Goal: Information Seeking & Learning: Find specific fact

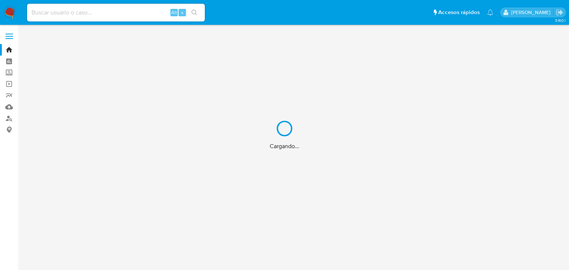
click at [64, 15] on div "Cargando..." at bounding box center [284, 135] width 569 height 270
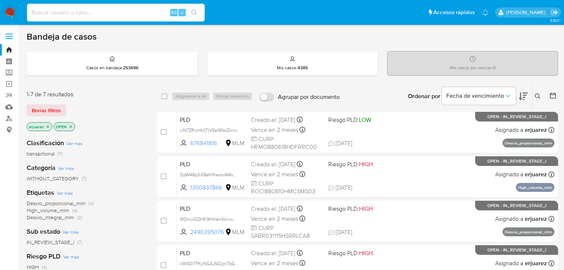
click at [67, 13] on input at bounding box center [116, 13] width 178 height 10
paste input "2490395076"
type input "2490395076"
click at [196, 10] on icon "search-icon" at bounding box center [194, 13] width 6 height 6
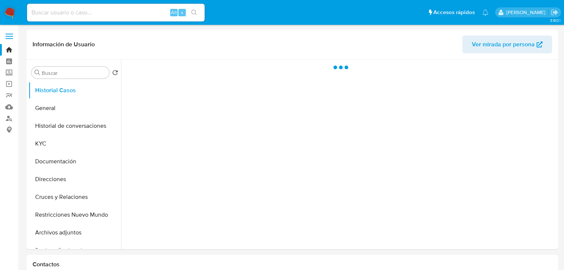
select select "10"
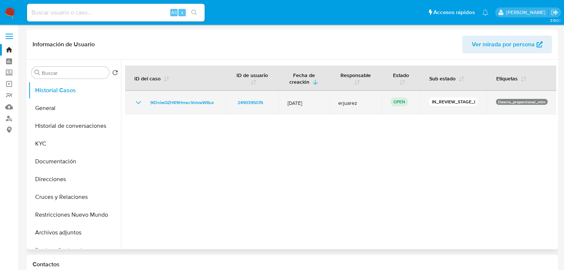
drag, startPoint x: 270, startPoint y: 100, endPoint x: 228, endPoint y: 107, distance: 42.4
click at [228, 97] on td "2490395076" at bounding box center [252, 103] width 53 height 24
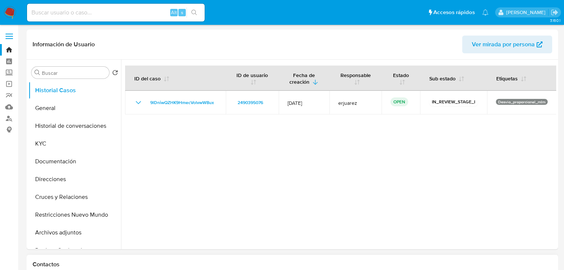
scroll to position [148, 0]
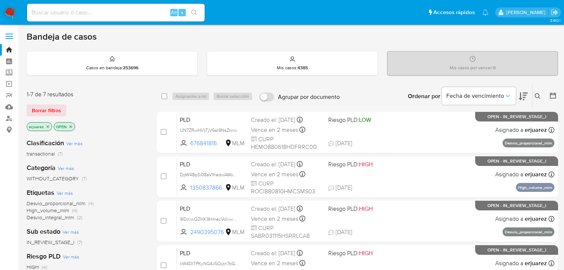
click at [92, 16] on input at bounding box center [116, 13] width 178 height 10
paste input "1181331209"
type input "1181331209"
click at [193, 7] on button "search-icon" at bounding box center [194, 12] width 15 height 10
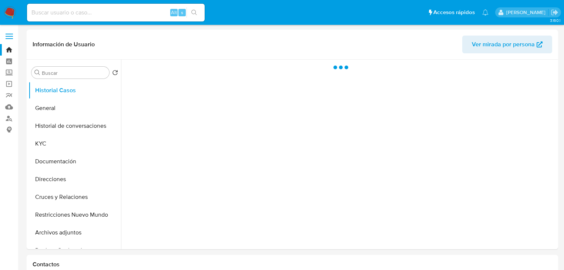
select select "10"
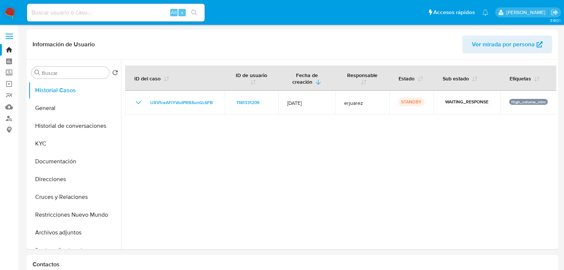
click at [12, 11] on img at bounding box center [10, 12] width 13 height 13
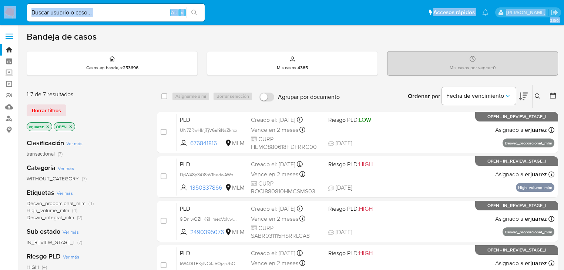
drag, startPoint x: 2, startPoint y: 9, endPoint x: 105, endPoint y: 126, distance: 155.6
click at [105, 126] on div "Pausado Ver notificaciones Alt s Accesos rápidos Presiona las siguientes teclas…" at bounding box center [282, 239] width 564 height 478
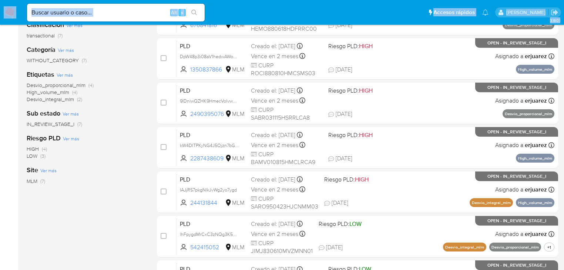
scroll to position [119, 0]
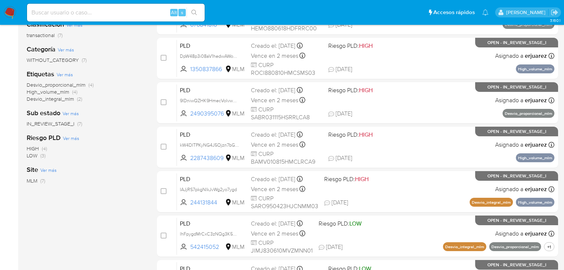
click at [113, 231] on div "Clasificación Ver más transactional (7) Categoría Ver más WITHOUT_CATEGORY (7) …" at bounding box center [86, 140] width 119 height 252
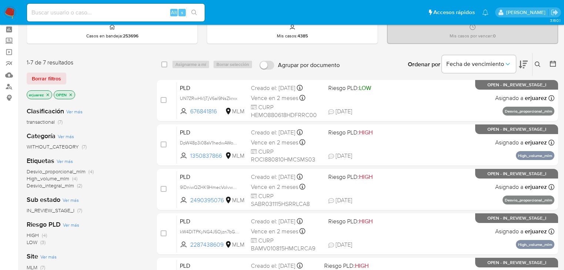
scroll to position [59, 0]
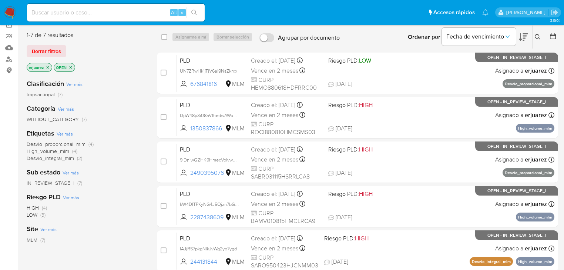
click at [71, 183] on span "IN_REVIEW_STAGE_I" at bounding box center [51, 182] width 48 height 7
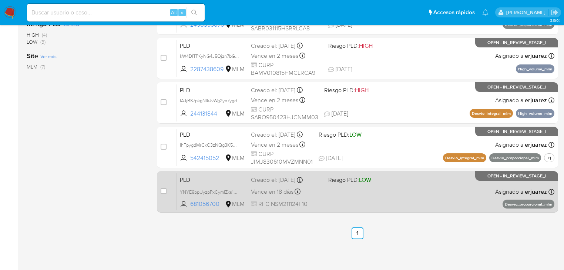
scroll to position [207, 0]
click at [305, 196] on div "PLD YNYE9bpUyzpPxCymlZks1nLu 681056700 MLM Riesgo PLD: LOW Creado el: 12/08/202…" at bounding box center [366, 191] width 378 height 37
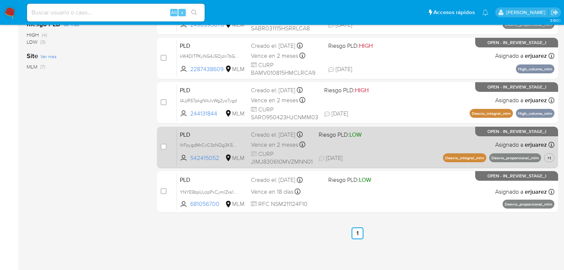
click at [276, 160] on span "CURP JIMJ830610MVZMNN01" at bounding box center [282, 158] width 62 height 16
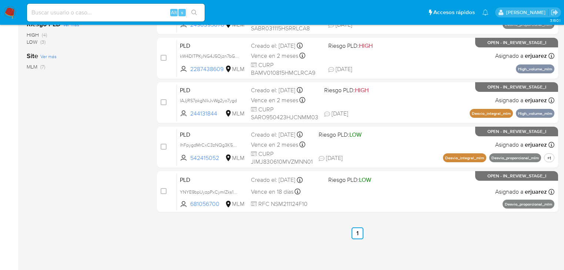
click at [14, 9] on img at bounding box center [10, 12] width 13 height 13
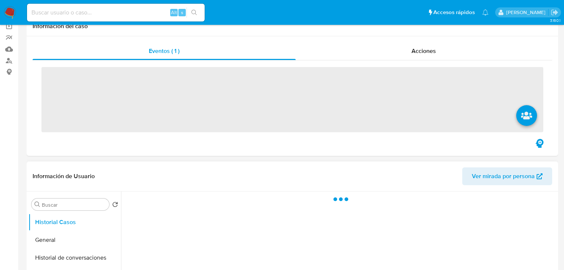
scroll to position [119, 0]
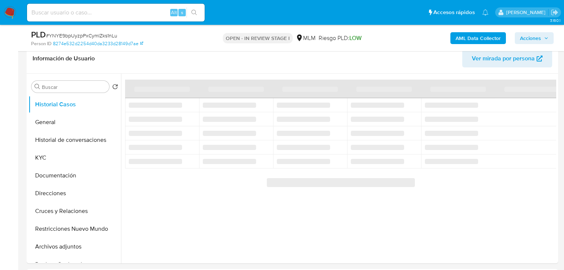
select select "10"
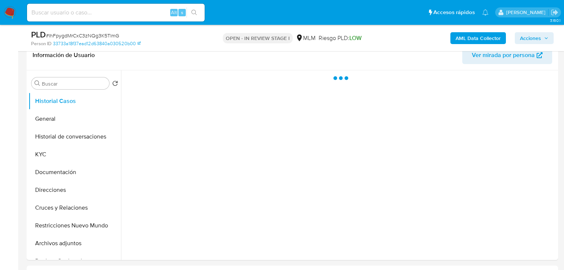
scroll to position [148, 0]
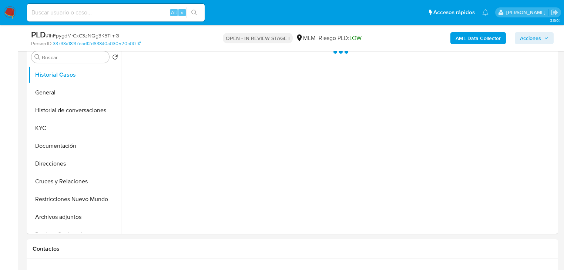
select select "10"
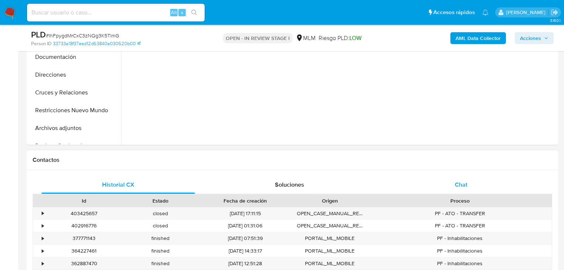
click at [439, 191] on div "Chat" at bounding box center [462, 185] width 154 height 18
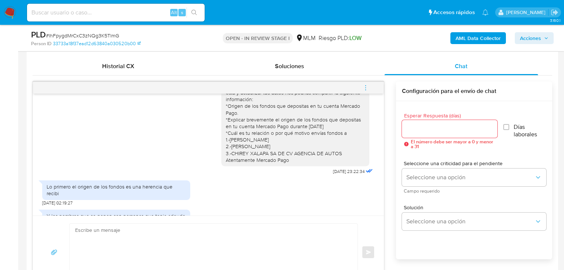
scroll to position [53, 0]
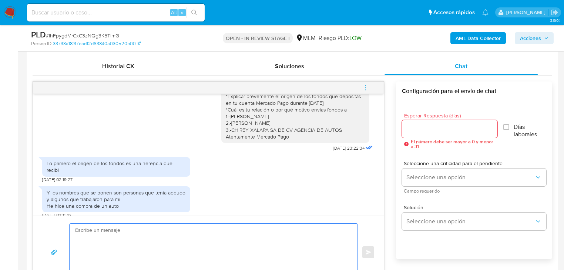
click at [146, 226] on textarea at bounding box center [211, 252] width 273 height 57
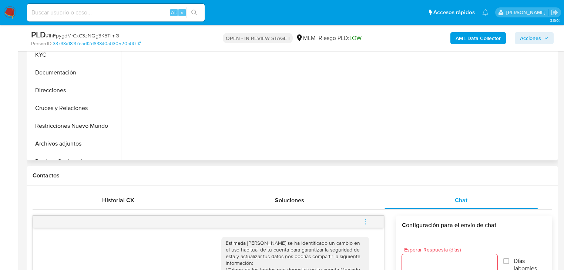
scroll to position [148, 0]
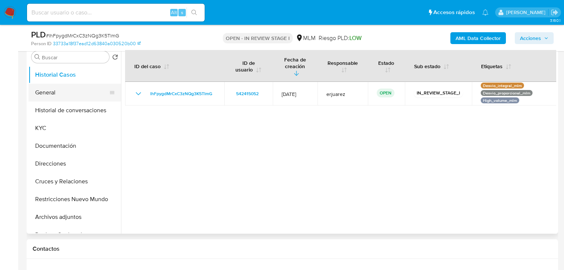
click at [52, 87] on button "General" at bounding box center [72, 93] width 87 height 18
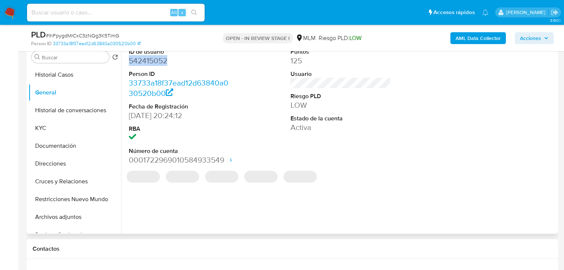
drag, startPoint x: 137, startPoint y: 57, endPoint x: 123, endPoint y: 56, distance: 14.2
click at [123, 56] on div "ID de usuario 542415052 Person ID 33733a18f37ead12d63840a030520b00 Fecha de Reg…" at bounding box center [339, 139] width 436 height 190
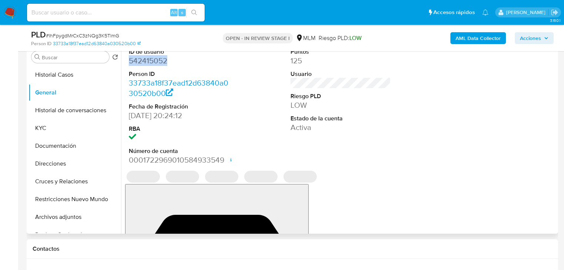
copy dd "542415052"
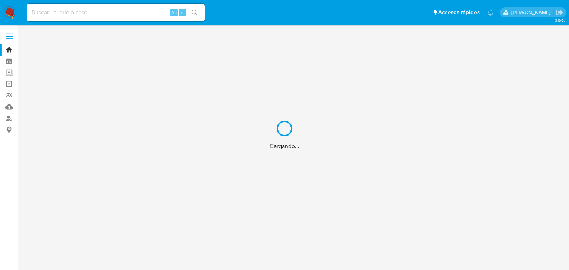
click at [11, 107] on div "Cargando..." at bounding box center [284, 135] width 569 height 270
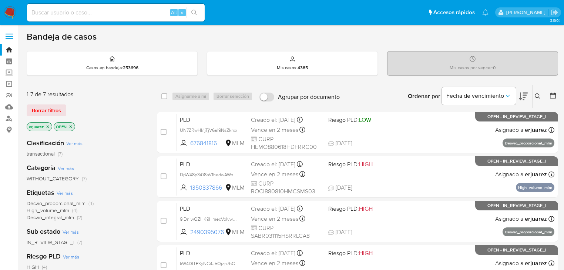
click at [56, 17] on div "Alt s" at bounding box center [116, 13] width 178 height 18
click at [66, 13] on input at bounding box center [116, 13] width 178 height 10
paste input "227083361"
type input "227083361"
click at [197, 10] on icon "search-icon" at bounding box center [194, 13] width 6 height 6
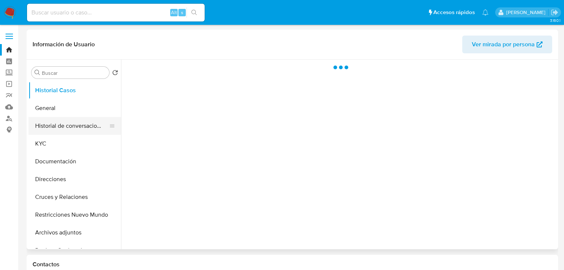
select select "10"
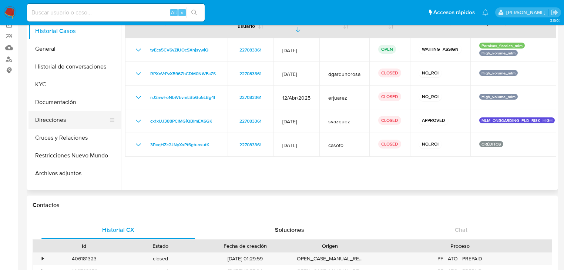
scroll to position [30, 0]
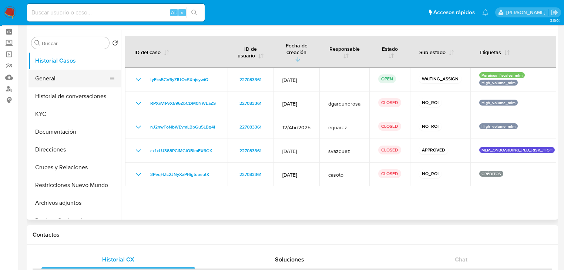
click at [49, 84] on button "General" at bounding box center [72, 79] width 87 height 18
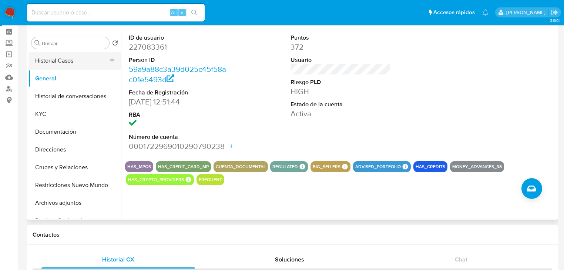
click at [61, 65] on button "Historial Casos" at bounding box center [72, 61] width 87 height 18
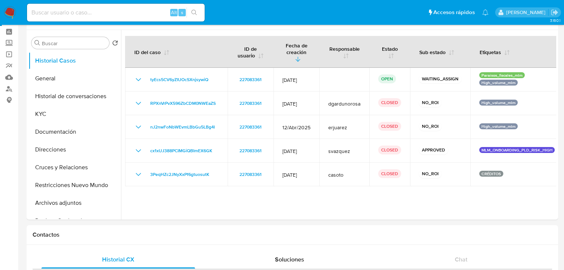
click at [64, 4] on div "Alt s" at bounding box center [116, 13] width 178 height 18
click at [63, 10] on input at bounding box center [116, 13] width 178 height 10
paste input "253272112"
type input "253272112"
click at [190, 9] on button "search-icon" at bounding box center [194, 12] width 15 height 10
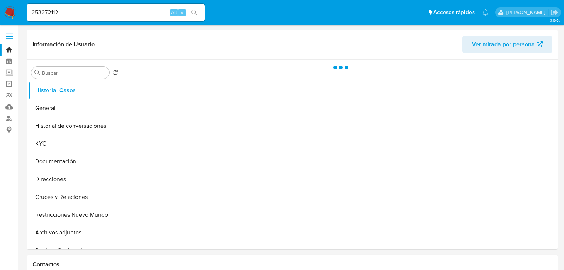
select select "10"
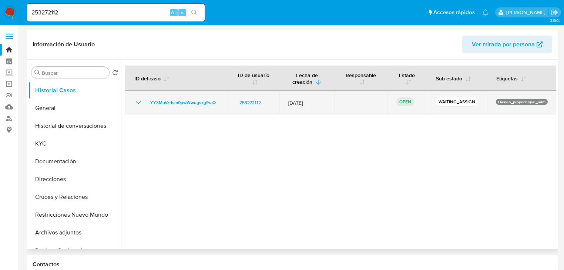
drag, startPoint x: 225, startPoint y: 102, endPoint x: 143, endPoint y: 102, distance: 81.8
click at [143, 102] on td "YY3MuVzdsm0pwWwugsxg9raQ" at bounding box center [176, 103] width 103 height 24
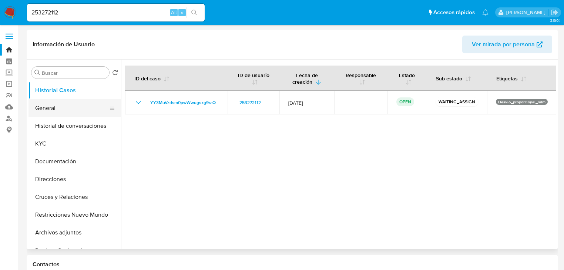
click at [55, 108] on button "General" at bounding box center [72, 108] width 87 height 18
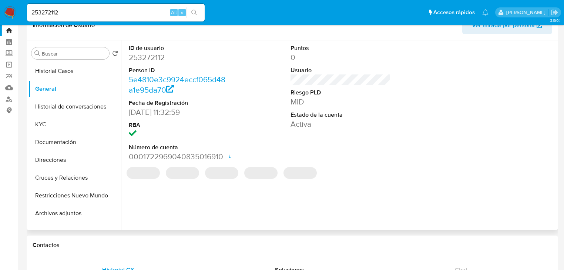
scroll to position [30, 0]
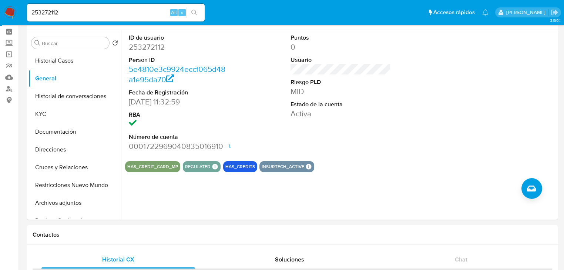
drag, startPoint x: 40, startPoint y: 164, endPoint x: 9, endPoint y: 157, distance: 31.3
click at [38, 163] on button "Cruces y Relaciones" at bounding box center [75, 168] width 93 height 18
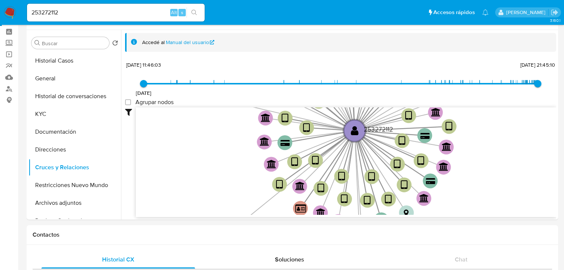
drag, startPoint x: 67, startPoint y: 15, endPoint x: -16, endPoint y: 13, distance: 82.2
paste input "445779608"
type input "2445779608"
click at [191, 13] on icon "search-icon" at bounding box center [194, 13] width 6 height 6
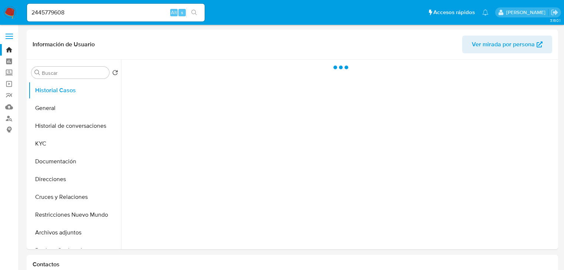
select select "10"
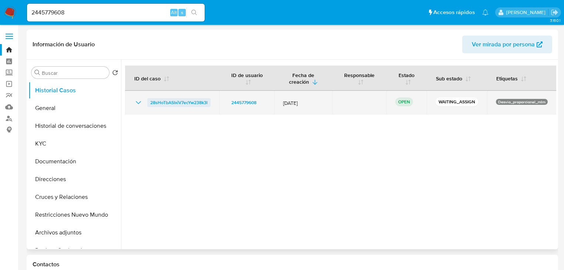
drag, startPoint x: 209, startPoint y: 101, endPoint x: 147, endPoint y: 101, distance: 61.9
click at [147, 101] on td "28sHoTbASIxiV7ecYw238k3l" at bounding box center [172, 103] width 94 height 24
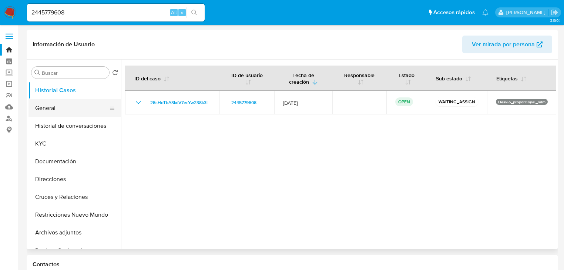
click at [52, 102] on button "General" at bounding box center [72, 108] width 87 height 18
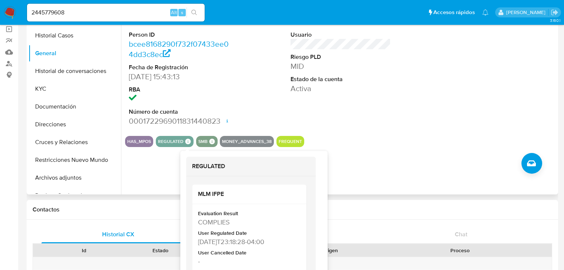
scroll to position [59, 0]
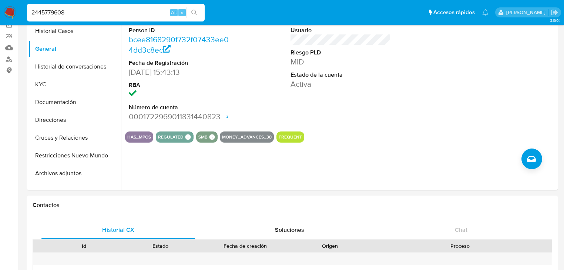
drag, startPoint x: 83, startPoint y: 10, endPoint x: -17, endPoint y: -4, distance: 101.4
paste input "9431185"
type input "2494311858"
click at [197, 11] on button "search-icon" at bounding box center [194, 12] width 15 height 10
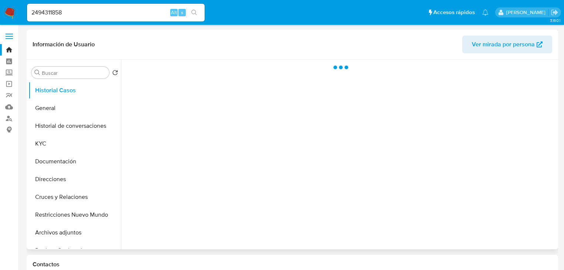
select select "10"
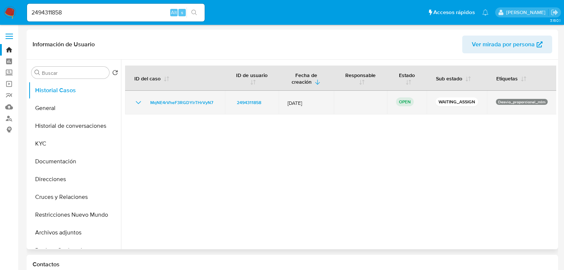
drag, startPoint x: 225, startPoint y: 101, endPoint x: 141, endPoint y: 100, distance: 84.1
click at [141, 100] on tr "MqNE4rVheF3RGDYlrTHrVyN7 2494311858 12/Sept/2025 OPEN WAITING_ASSIGN Desvio_pro…" at bounding box center [341, 103] width 432 height 24
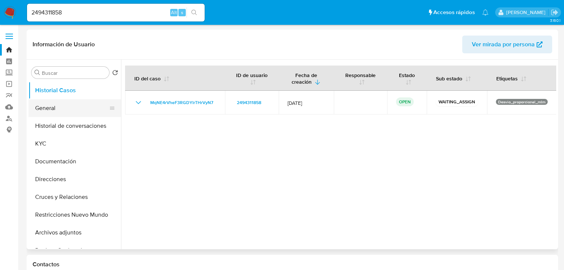
click at [65, 107] on button "General" at bounding box center [72, 108] width 87 height 18
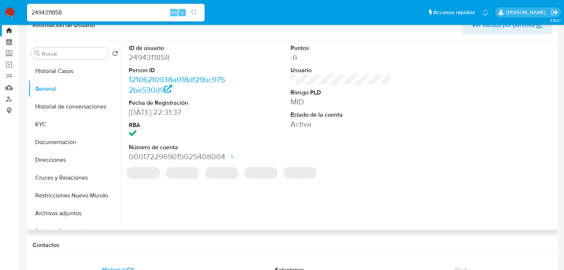
scroll to position [30, 0]
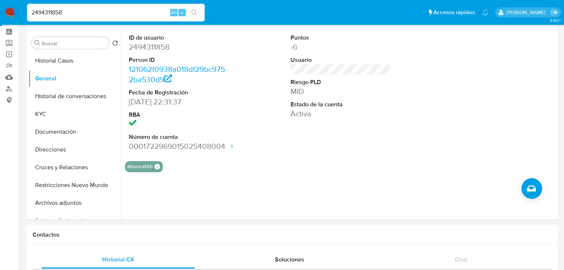
drag, startPoint x: 72, startPoint y: 13, endPoint x: 68, endPoint y: 14, distance: 4.5
click at [27, 12] on input "2494311858" at bounding box center [116, 13] width 178 height 10
paste input "428272319"
type input "428272319"
click at [193, 9] on button "search-icon" at bounding box center [194, 12] width 15 height 10
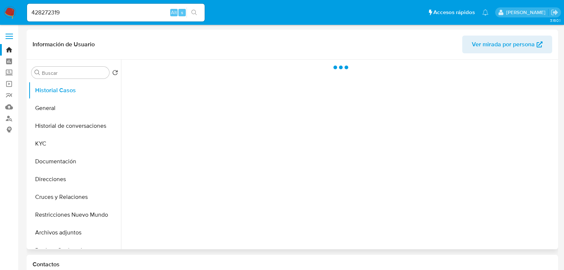
select select "10"
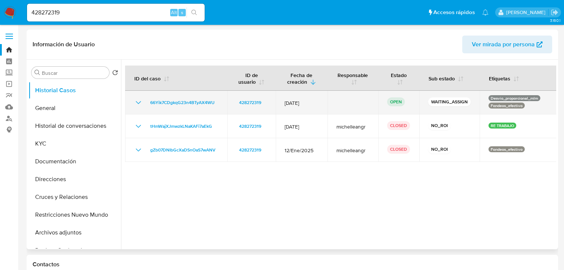
drag, startPoint x: 228, startPoint y: 97, endPoint x: 133, endPoint y: 97, distance: 95.2
click at [133, 97] on tr "66Yik7CDgkqG23n4BTyAX4WU 428272319 12/Sept/2025 OPEN WAITING_ASSIGN Desvio_prop…" at bounding box center [341, 103] width 432 height 24
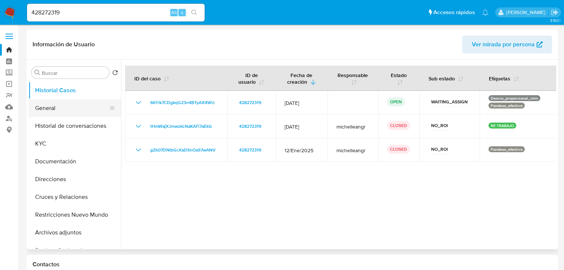
click at [71, 109] on button "General" at bounding box center [72, 108] width 87 height 18
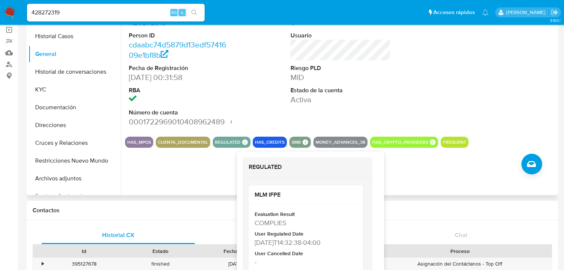
scroll to position [59, 0]
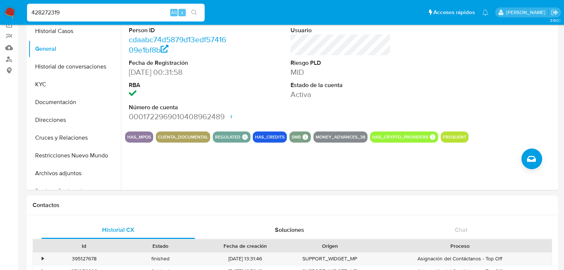
drag, startPoint x: 76, startPoint y: 14, endPoint x: 36, endPoint y: 18, distance: 39.8
click at [1, 9] on nav "Pausado Ver notificaciones 428272319 Alt s Accesos rápidos Presiona las siguien…" at bounding box center [282, 12] width 564 height 25
paste input "332236967"
type input "332236967"
drag, startPoint x: 192, startPoint y: 11, endPoint x: 14, endPoint y: 47, distance: 181.4
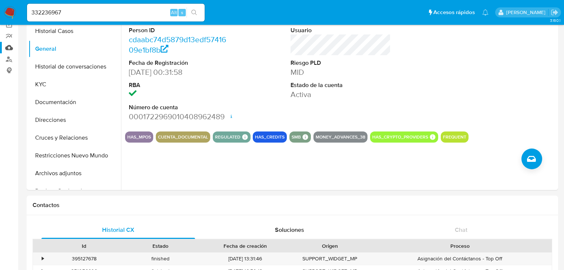
click at [190, 11] on button "search-icon" at bounding box center [194, 12] width 15 height 10
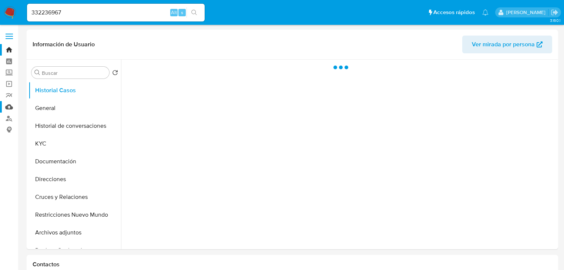
select select "10"
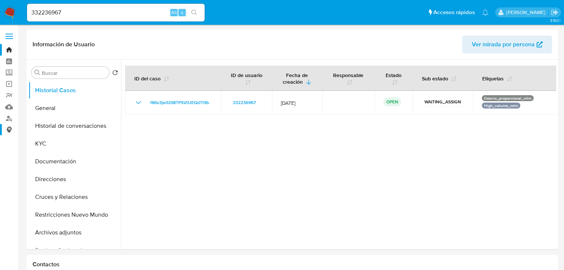
drag, startPoint x: 221, startPoint y: 104, endPoint x: 1, endPoint y: 126, distance: 221.1
click at [144, 102] on tr "f86x3je0208TPSV0JEQdTt9b 332236967 12/Sept/2025 OPEN WAITING_ASSIGN Desvio_prop…" at bounding box center [341, 103] width 432 height 24
click at [70, 90] on button "Historial Casos" at bounding box center [72, 90] width 87 height 18
click at [69, 101] on button "General" at bounding box center [72, 108] width 87 height 18
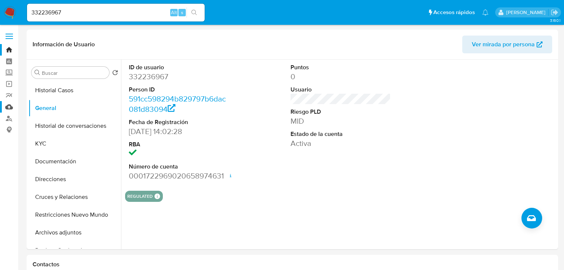
click at [11, 108] on link "Mulan" at bounding box center [44, 106] width 88 height 11
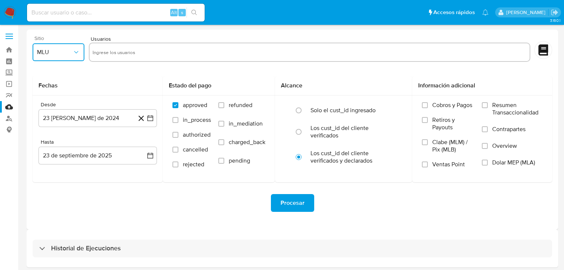
click at [46, 49] on span "MLU" at bounding box center [55, 52] width 36 height 7
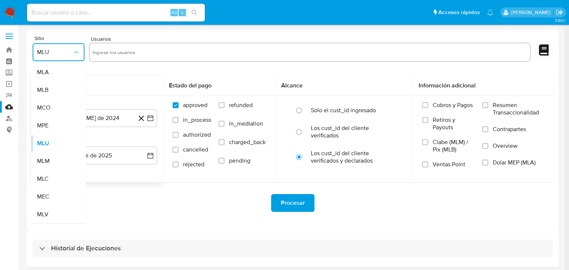
drag, startPoint x: 60, startPoint y: 163, endPoint x: 151, endPoint y: 100, distance: 111.3
click at [61, 163] on div "MLM" at bounding box center [56, 161] width 39 height 18
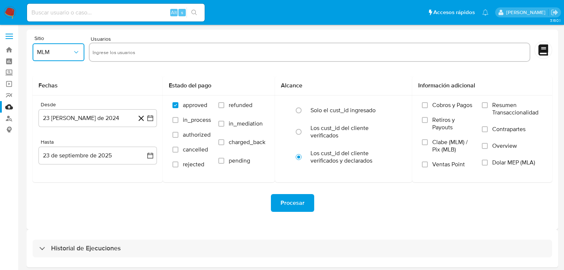
click at [119, 47] on input "text" at bounding box center [310, 52] width 434 height 12
click at [103, 10] on input at bounding box center [116, 13] width 178 height 10
click at [68, 54] on span "MLM" at bounding box center [55, 52] width 36 height 7
click at [106, 52] on input "text" at bounding box center [310, 52] width 434 height 12
click at [120, 52] on input "text" at bounding box center [310, 52] width 434 height 12
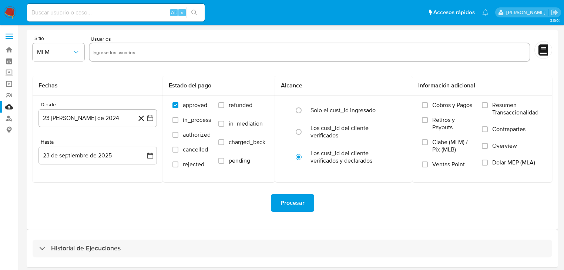
paste input "253272112"
type input "253272112"
drag, startPoint x: 141, startPoint y: 52, endPoint x: 147, endPoint y: 51, distance: 5.9
click at [142, 52] on input "text" at bounding box center [331, 52] width 390 height 12
paste input "2445779608"
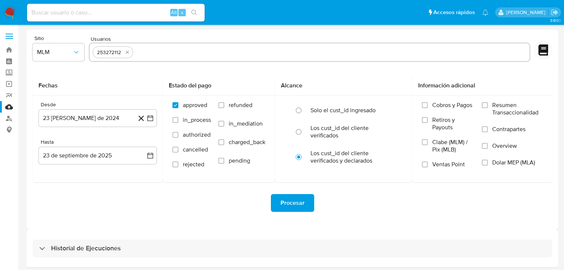
type input "2445779608"
click at [203, 49] on input "text" at bounding box center [356, 52] width 341 height 12
paste input "428272319"
type input "428272319"
click at [250, 53] on input "text" at bounding box center [379, 52] width 296 height 12
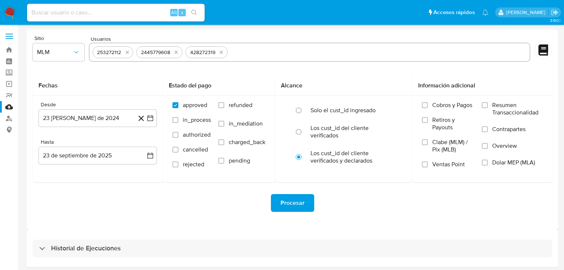
paste input "332236967"
type input "332236967"
drag, startPoint x: 198, startPoint y: 217, endPoint x: 210, endPoint y: 186, distance: 34.1
click at [199, 217] on div "Procesar" at bounding box center [293, 202] width 520 height 41
click at [151, 118] on icon "button" at bounding box center [150, 117] width 7 height 7
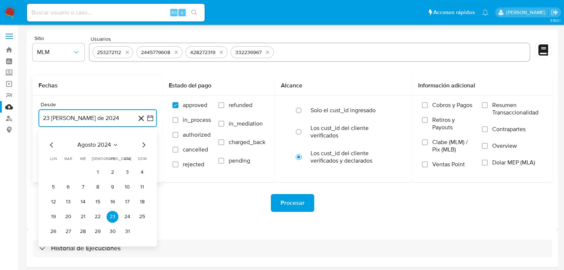
click at [143, 147] on icon "Mes siguiente" at bounding box center [144, 144] width 3 height 5
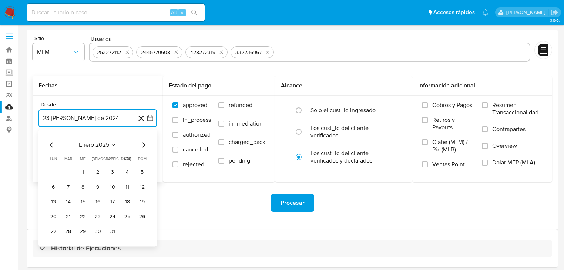
click at [143, 147] on icon "Mes siguiente" at bounding box center [144, 144] width 3 height 5
click at [127, 170] on button "1" at bounding box center [127, 172] width 12 height 12
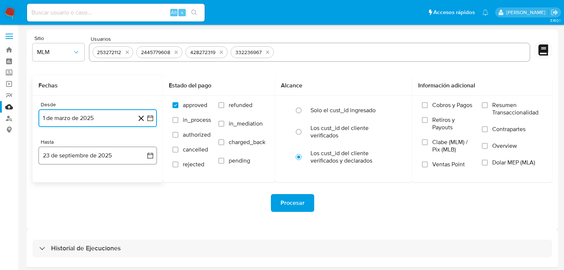
click at [150, 152] on icon "button" at bounding box center [150, 155] width 7 height 7
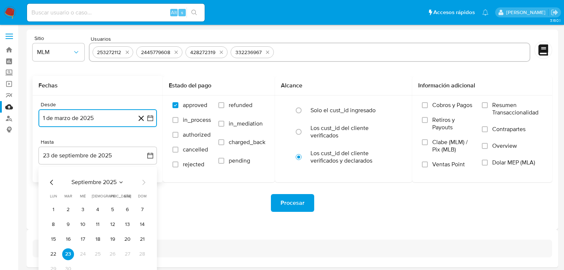
click at [47, 181] on icon "Mes anterior" at bounding box center [51, 182] width 9 height 9
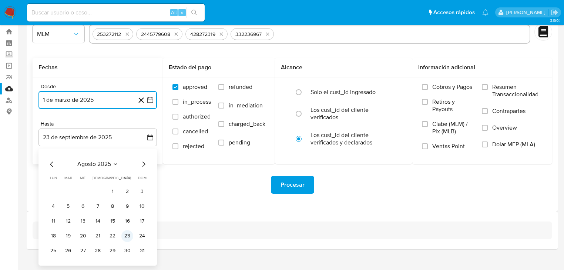
scroll to position [29, 0]
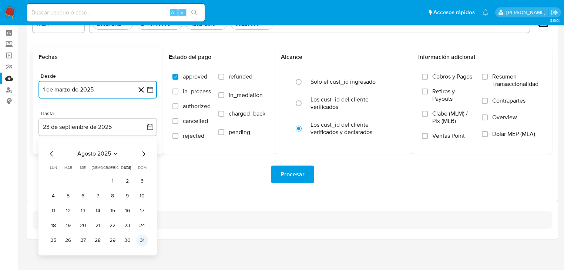
click at [141, 239] on button "31" at bounding box center [142, 240] width 12 height 12
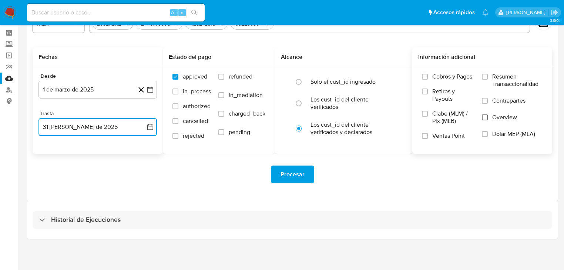
click at [486, 116] on input "Overview" at bounding box center [485, 117] width 6 height 6
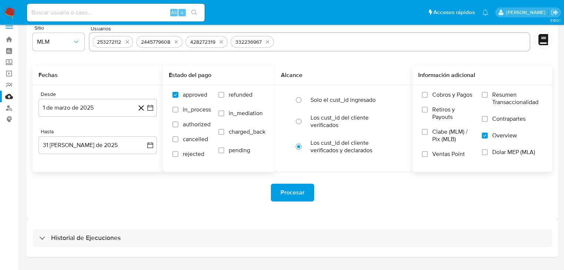
scroll to position [0, 0]
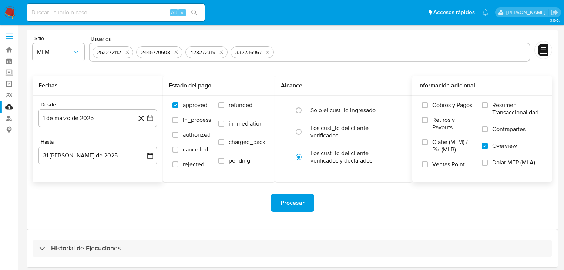
drag, startPoint x: 299, startPoint y: 201, endPoint x: 306, endPoint y: 202, distance: 7.1
click at [306, 202] on button "Procesar" at bounding box center [292, 203] width 43 height 18
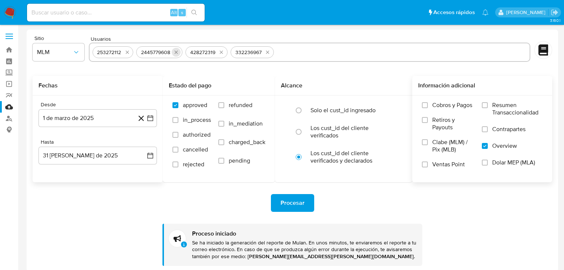
click at [127, 49] on button "quitar 253272112" at bounding box center [127, 52] width 9 height 9
click at [129, 52] on button "quitar 2445779608" at bounding box center [132, 52] width 9 height 9
click at [129, 52] on icon "quitar 428272319" at bounding box center [128, 52] width 3 height 3
click at [129, 52] on icon "quitar 332236967" at bounding box center [130, 52] width 6 height 6
click at [127, 52] on input "text" at bounding box center [310, 52] width 434 height 12
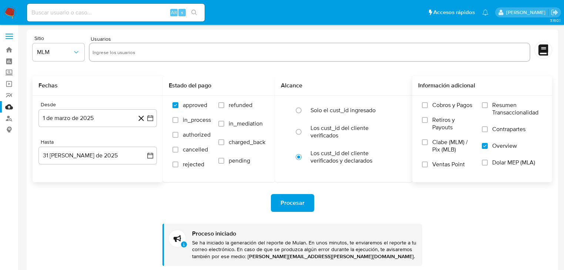
paste input "2494311858"
type input "2494311858"
click at [149, 114] on icon "button" at bounding box center [150, 117] width 7 height 7
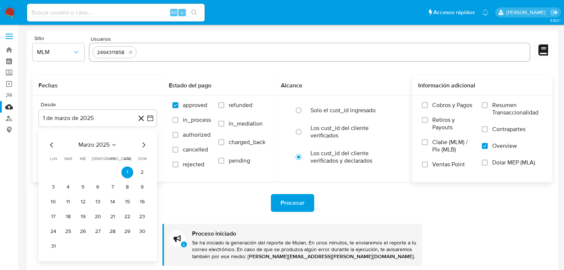
click at [144, 144] on icon "Mes siguiente" at bounding box center [143, 144] width 9 height 9
click at [144, 144] on icon "Mes siguiente" at bounding box center [144, 144] width 3 height 5
click at [48, 244] on button "30" at bounding box center [53, 246] width 12 height 12
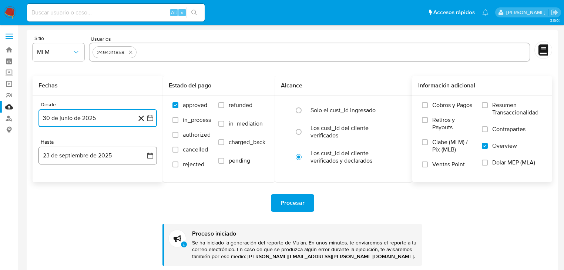
drag, startPoint x: 151, startPoint y: 153, endPoint x: 140, endPoint y: 153, distance: 10.7
click at [151, 153] on icon "button" at bounding box center [150, 156] width 6 height 6
click at [50, 180] on icon "Mes anterior" at bounding box center [51, 182] width 9 height 9
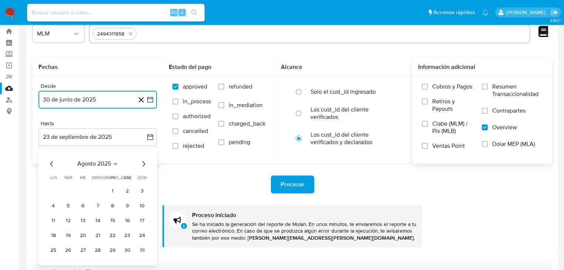
scroll to position [59, 0]
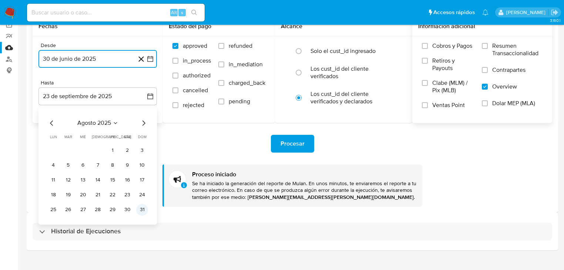
click at [144, 209] on button "31" at bounding box center [142, 210] width 12 height 12
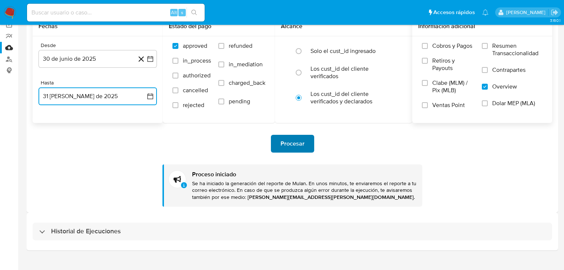
click at [293, 142] on span "Procesar" at bounding box center [293, 144] width 24 height 16
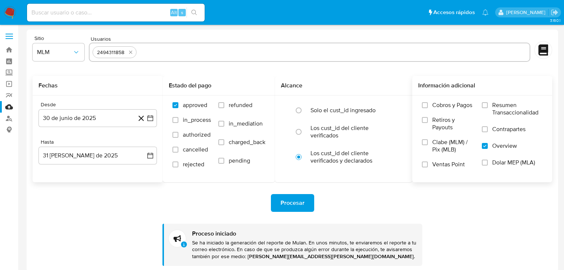
scroll to position [0, 0]
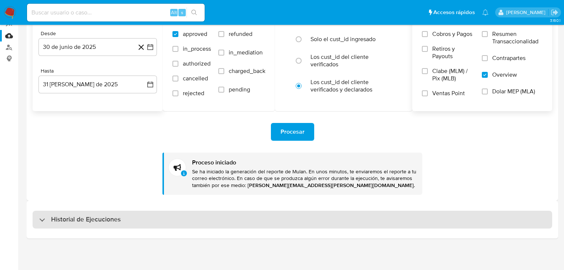
click at [75, 219] on h3 "Historial de Ejecuciones" at bounding box center [86, 219] width 70 height 9
select select "10"
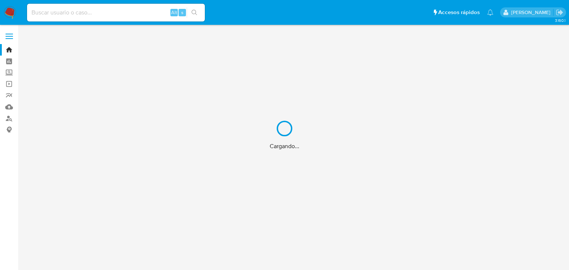
click at [81, 13] on div "Cargando..." at bounding box center [284, 135] width 569 height 270
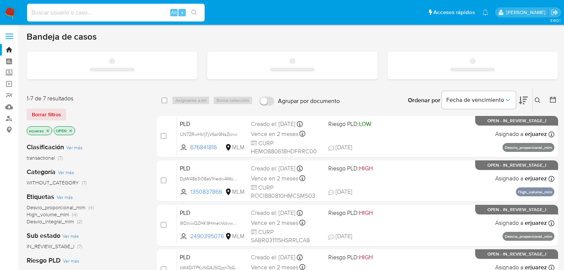
click at [81, 13] on input at bounding box center [116, 13] width 178 height 10
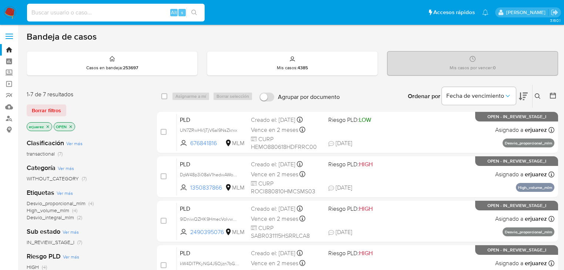
paste input "746044508"
type input "746044508"
click at [196, 10] on icon "search-icon" at bounding box center [194, 13] width 6 height 6
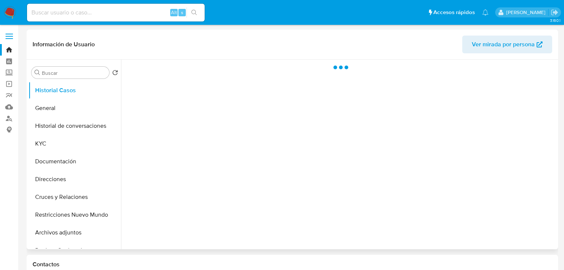
select select "10"
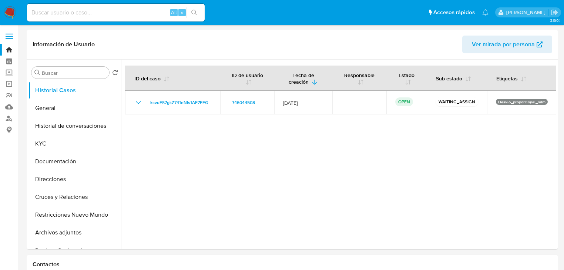
click at [98, 11] on input at bounding box center [116, 13] width 178 height 10
paste input "2530883041"
type input "2530883041"
click at [196, 13] on icon "search-icon" at bounding box center [194, 13] width 6 height 6
select select "10"
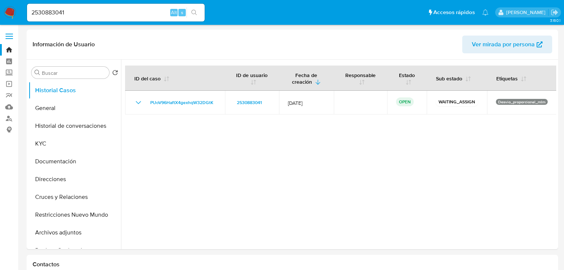
click at [9, 10] on img at bounding box center [10, 12] width 13 height 13
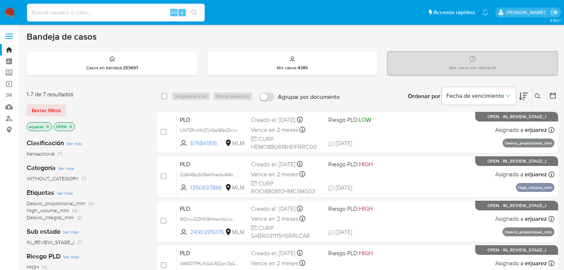
click at [88, 14] on input at bounding box center [116, 13] width 178 height 10
paste input "746044508"
type input "746044508"
drag, startPoint x: 195, startPoint y: 12, endPoint x: 156, endPoint y: 12, distance: 39.6
click at [194, 13] on icon "search-icon" at bounding box center [194, 13] width 6 height 6
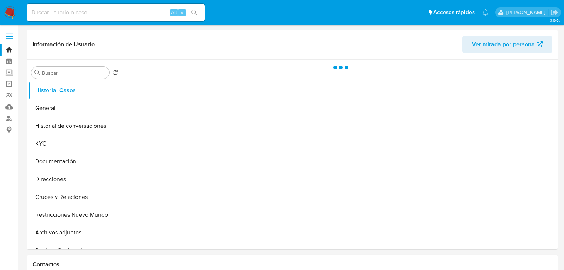
select select "10"
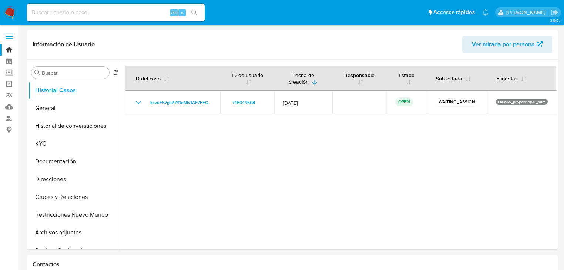
click at [13, 13] on img at bounding box center [10, 12] width 13 height 13
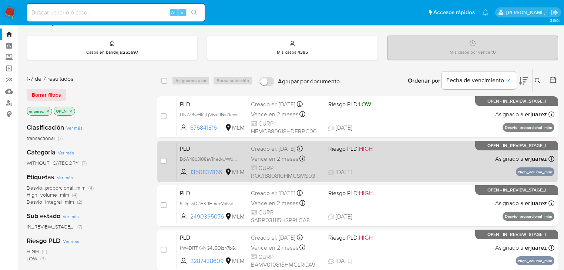
scroll to position [30, 0]
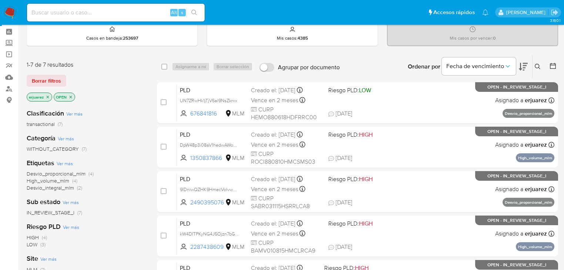
click at [47, 95] on icon "close-filter" at bounding box center [48, 97] width 4 height 4
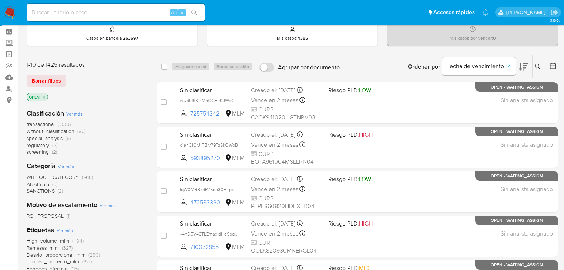
click at [539, 64] on icon at bounding box center [538, 67] width 6 height 6
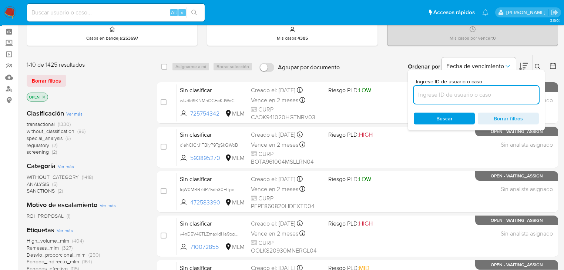
click at [457, 99] on input at bounding box center [476, 95] width 125 height 10
type input "746044508"
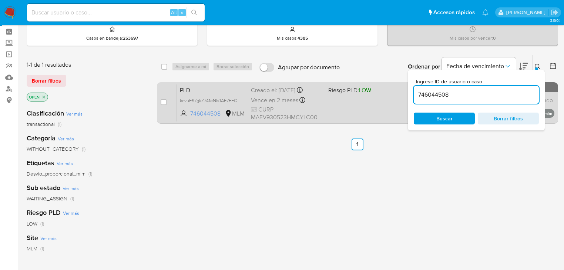
drag, startPoint x: 314, startPoint y: 188, endPoint x: 342, endPoint y: 98, distance: 93.9
click at [314, 187] on div "select-all-cases-checkbox Asignarme a mí Borrar selección Agrupar por documento…" at bounding box center [357, 223] width 401 height 336
click at [339, 107] on div "PLD kcvuES7gkZ741eNIs1AE7FFG 746044508 MLM Riesgo PLD: LOW Creado el: [DATE] Cr…" at bounding box center [366, 102] width 378 height 37
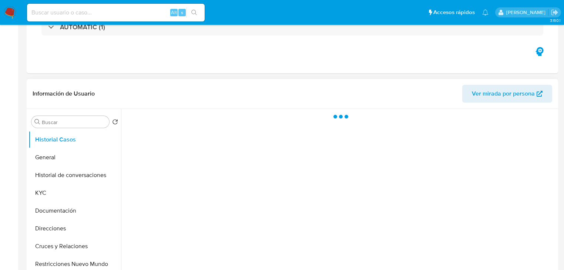
select select "10"
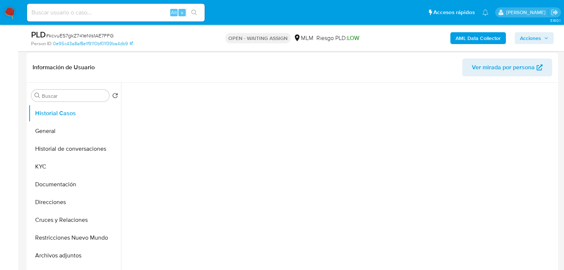
scroll to position [119, 0]
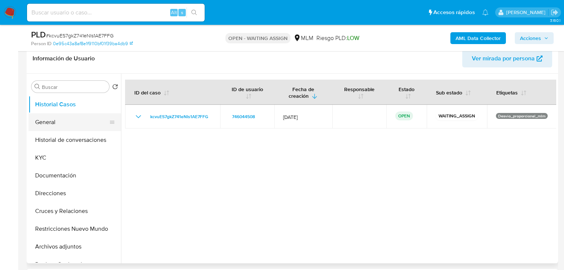
click at [48, 121] on button "General" at bounding box center [72, 122] width 87 height 18
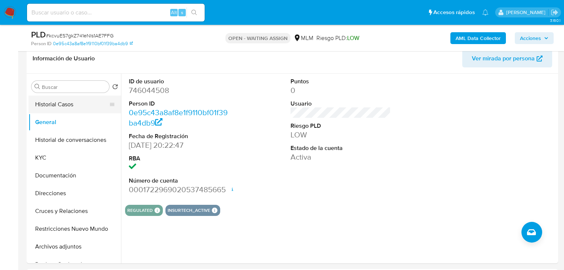
drag, startPoint x: 57, startPoint y: 104, endPoint x: 63, endPoint y: 104, distance: 5.2
click at [57, 104] on button "Historial Casos" at bounding box center [72, 105] width 87 height 18
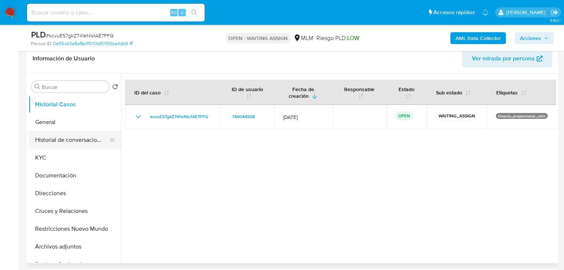
click at [58, 144] on button "Historial de conversaciones" at bounding box center [72, 140] width 87 height 18
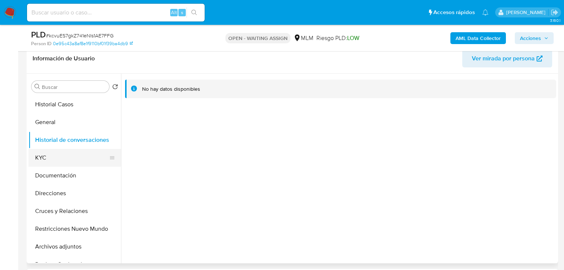
drag, startPoint x: 51, startPoint y: 159, endPoint x: 58, endPoint y: 157, distance: 6.6
click at [51, 159] on button "KYC" at bounding box center [72, 158] width 87 height 18
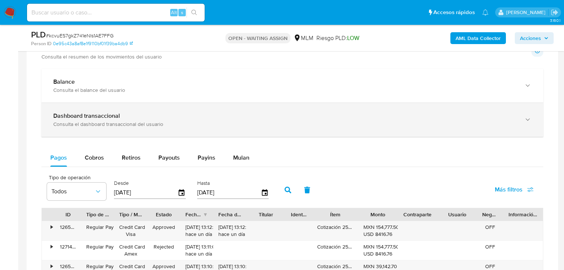
scroll to position [474, 0]
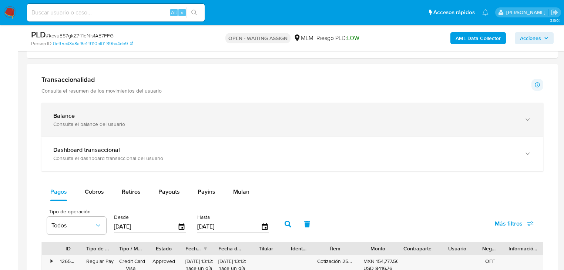
click at [416, 113] on div "Balance" at bounding box center [285, 115] width 464 height 7
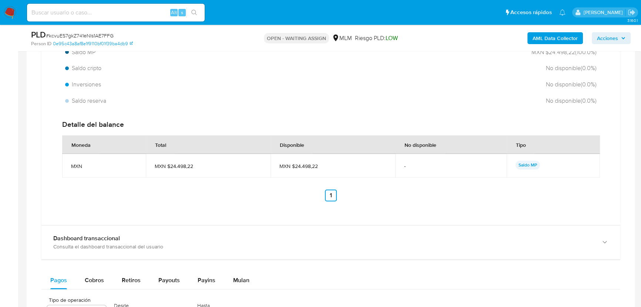
scroll to position [642, 0]
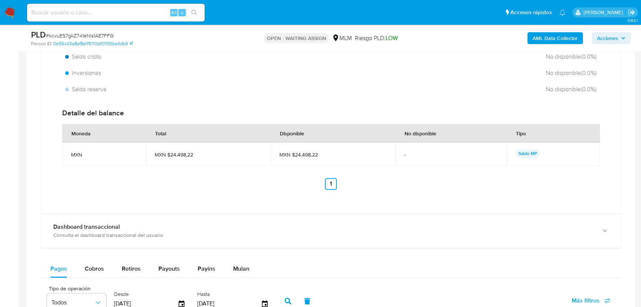
click at [330, 152] on span "MXN $24.498,22" at bounding box center [333, 154] width 107 height 7
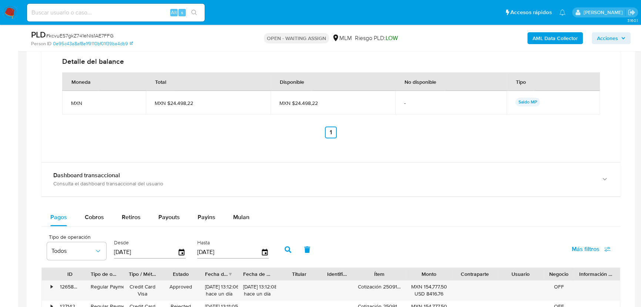
scroll to position [710, 0]
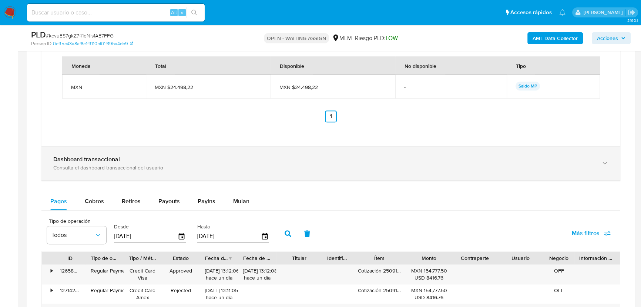
click at [96, 159] on b "Dashboard transaccional" at bounding box center [86, 159] width 67 height 9
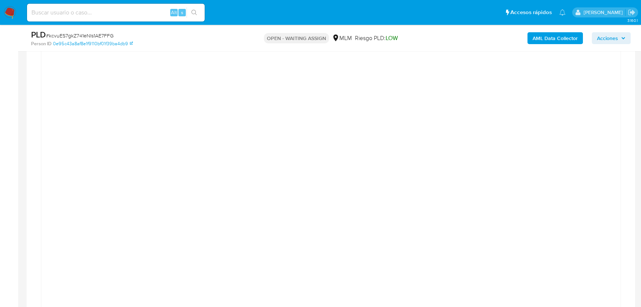
scroll to position [811, 0]
click at [569, 127] on div at bounding box center [330, 251] width 567 height 333
click at [83, 151] on div at bounding box center [330, 217] width 567 height 333
click at [569, 87] on div at bounding box center [330, 217] width 567 height 333
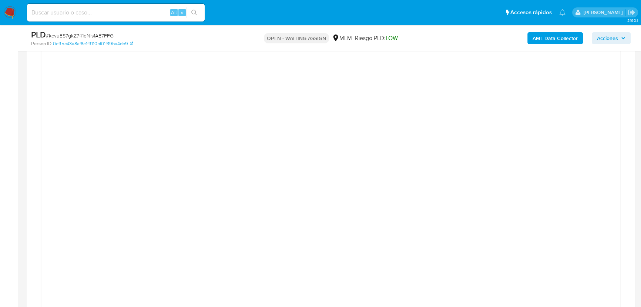
click at [569, 167] on div "Transaccionalidad Consulta el resumen de los movimientos del usuario Informació…" at bounding box center [331, 199] width 597 height 1000
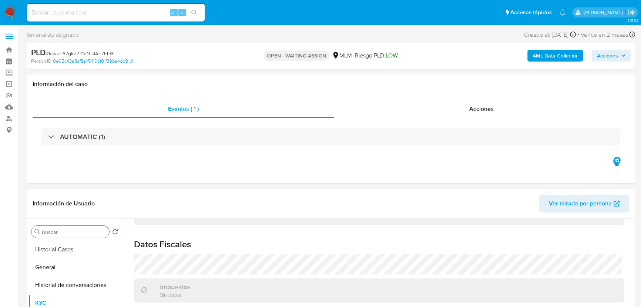
scroll to position [0, 0]
click at [62, 250] on button "Historial Casos" at bounding box center [72, 249] width 87 height 18
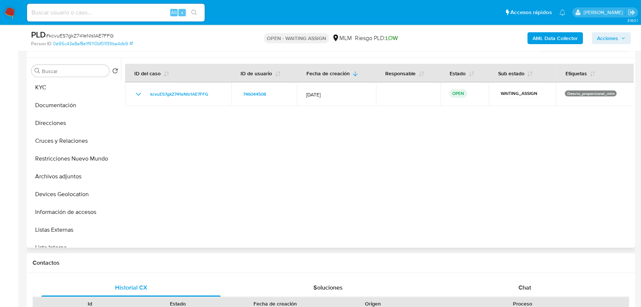
scroll to position [134, 0]
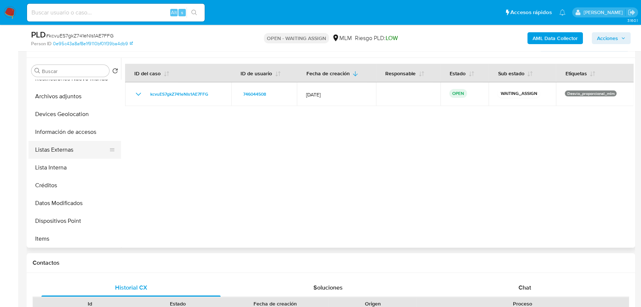
click at [70, 149] on button "Listas Externas" at bounding box center [72, 150] width 87 height 18
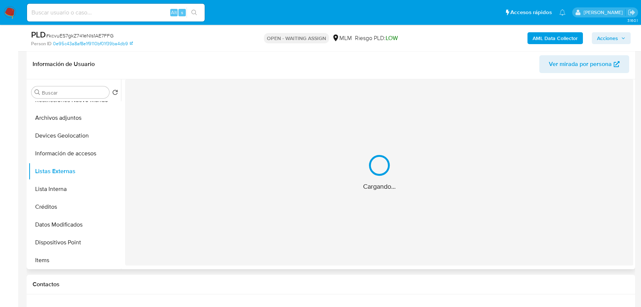
scroll to position [101, 0]
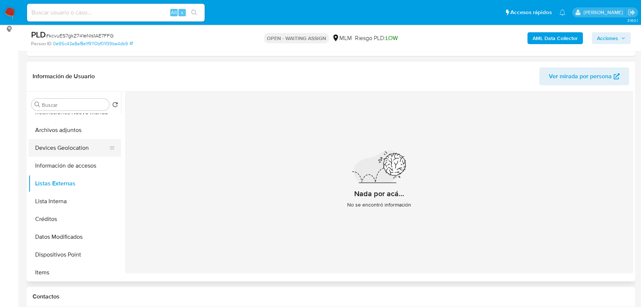
click at [66, 149] on button "Devices Geolocation" at bounding box center [72, 148] width 87 height 18
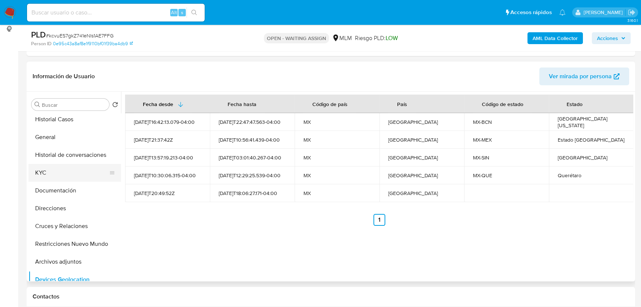
scroll to position [0, 0]
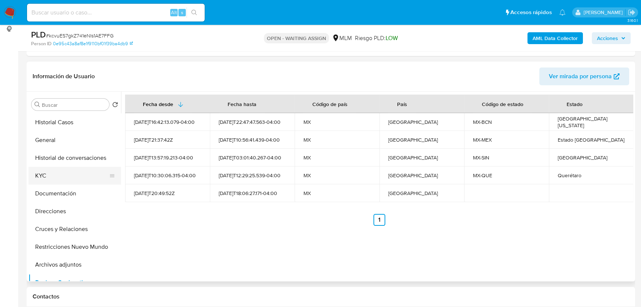
drag, startPoint x: 53, startPoint y: 175, endPoint x: 102, endPoint y: 177, distance: 49.7
click at [57, 176] on button "KYC" at bounding box center [72, 176] width 87 height 18
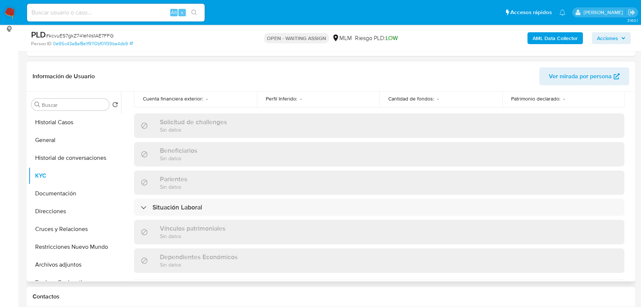
scroll to position [465, 0]
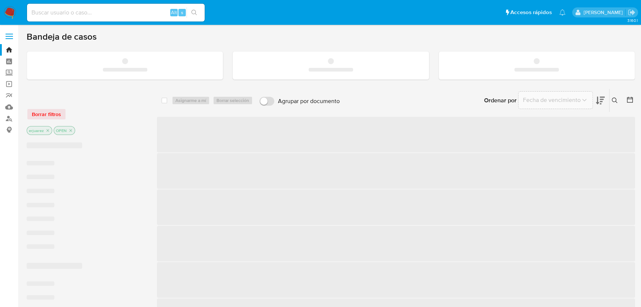
click at [112, 11] on input at bounding box center [116, 13] width 178 height 10
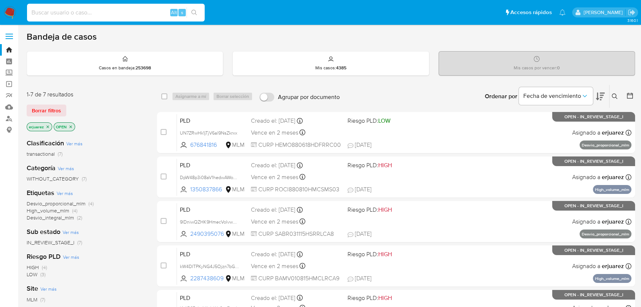
paste input "1139869069"
click at [196, 15] on icon "search-icon" at bounding box center [194, 13] width 6 height 6
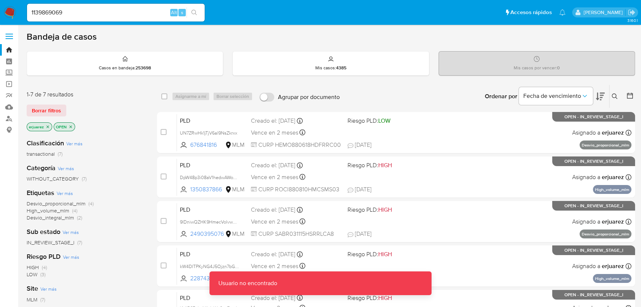
click at [87, 14] on input "1139869069" at bounding box center [116, 13] width 178 height 10
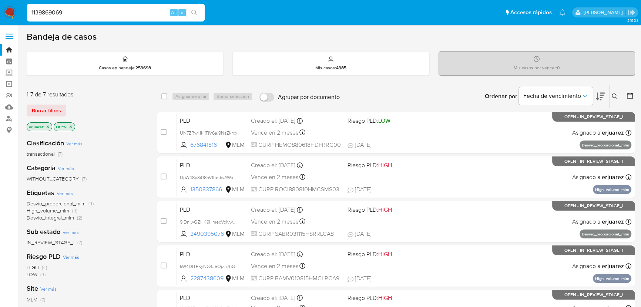
type input "1139869069"
drag, startPoint x: 196, startPoint y: 11, endPoint x: 145, endPoint y: 10, distance: 51.1
click at [196, 11] on icon "search-icon" at bounding box center [194, 13] width 6 height 6
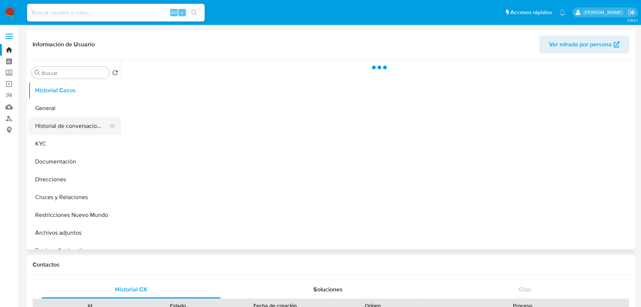
select select "10"
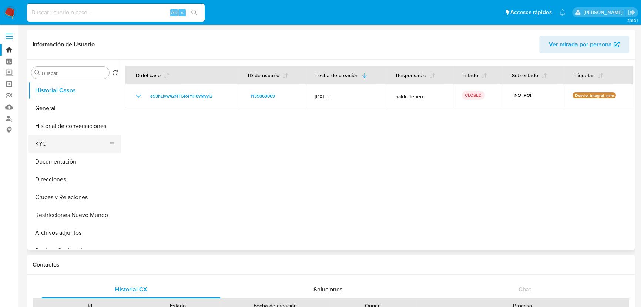
click at [46, 142] on button "KYC" at bounding box center [72, 144] width 87 height 18
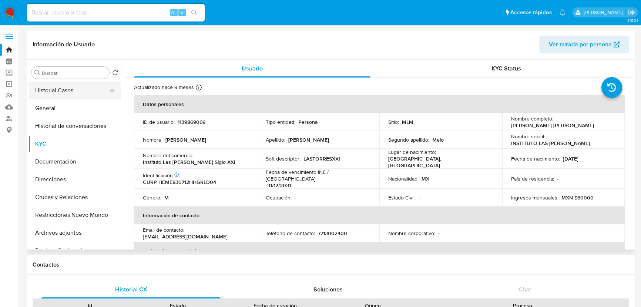
click at [63, 87] on button "Historial Casos" at bounding box center [72, 90] width 87 height 18
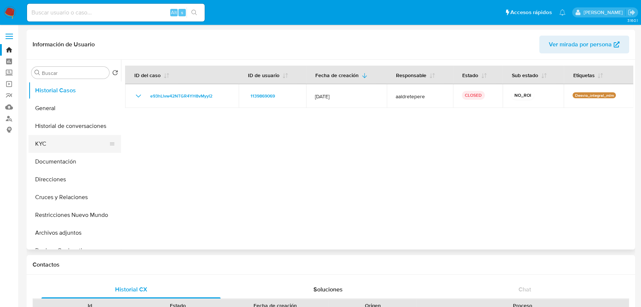
click at [43, 146] on button "KYC" at bounding box center [72, 144] width 87 height 18
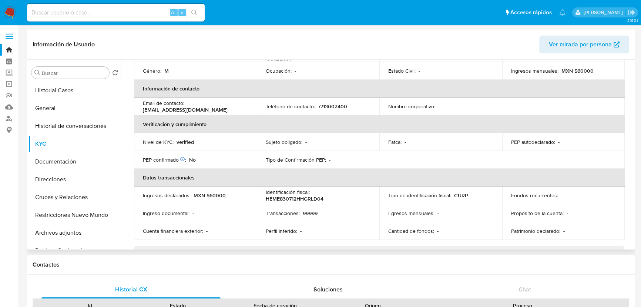
scroll to position [61, 0]
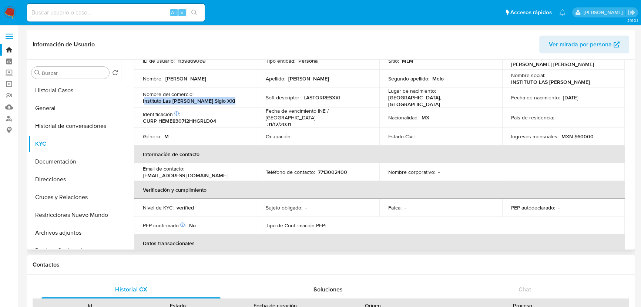
drag, startPoint x: 145, startPoint y: 97, endPoint x: 259, endPoint y: 97, distance: 114.4
click at [259, 97] on tr "Nombre del comercio : Instituto Las [PERSON_NAME] Siglo XXI Soft descriptor : L…" at bounding box center [379, 97] width 491 height 20
copy p "nstituto Las [PERSON_NAME] Siglo XXI"
click at [143, 111] on p "Identificación CIC: 220748634 :" at bounding box center [161, 114] width 37 height 7
drag, startPoint x: 142, startPoint y: 99, endPoint x: 234, endPoint y: 92, distance: 92.1
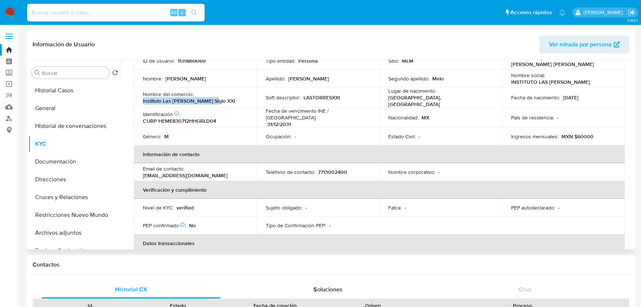
click at [231, 97] on td "Nombre del comercio : Instituto Las [PERSON_NAME] Siglo XXI" at bounding box center [195, 97] width 123 height 20
copy p "Instituto Las [PERSON_NAME] Siglo XXI"
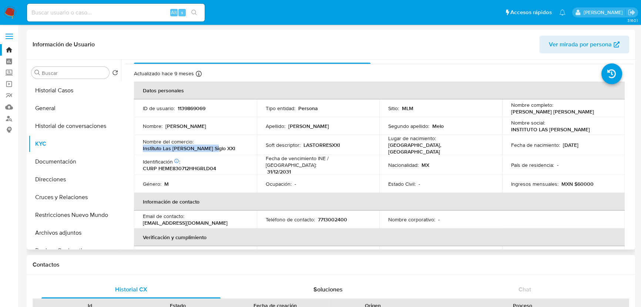
scroll to position [0, 0]
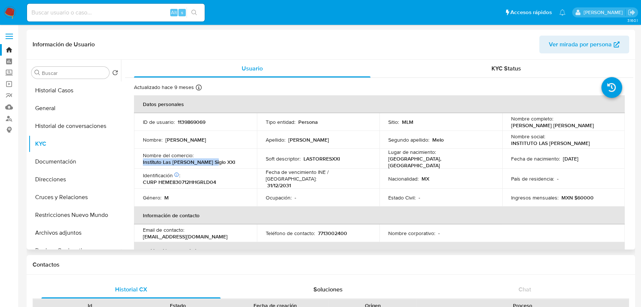
drag, startPoint x: 86, startPoint y: 90, endPoint x: 130, endPoint y: 96, distance: 44.5
click at [86, 91] on button "Historial Casos" at bounding box center [75, 90] width 93 height 18
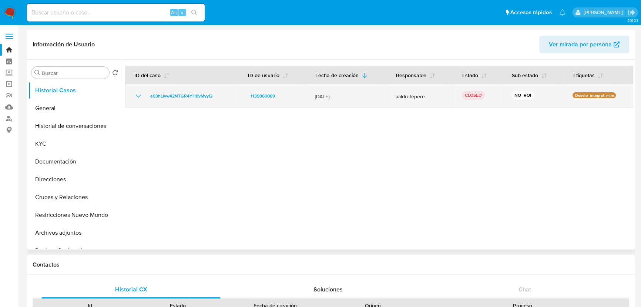
click at [137, 96] on icon "Mostrar/Ocultar" at bounding box center [138, 95] width 5 height 3
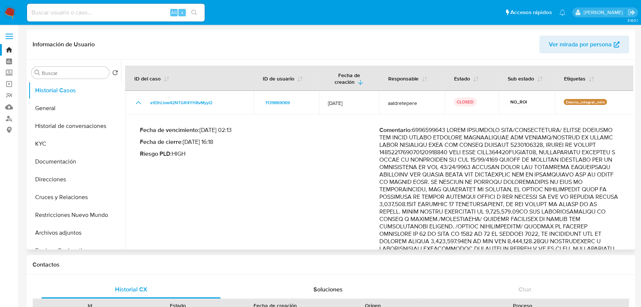
drag, startPoint x: 87, startPoint y: 129, endPoint x: 355, endPoint y: 113, distance: 268.6
click at [89, 127] on button "Historial de conversaciones" at bounding box center [75, 126] width 93 height 18
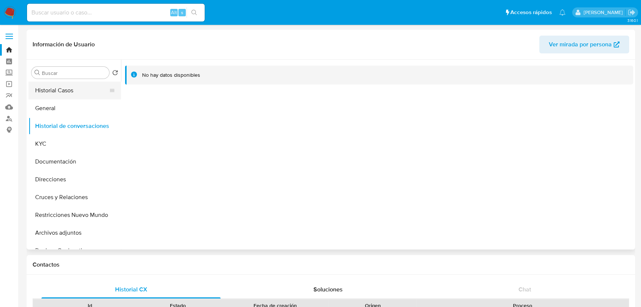
drag, startPoint x: 66, startPoint y: 87, endPoint x: 81, endPoint y: 90, distance: 15.9
click at [66, 88] on button "Historial Casos" at bounding box center [72, 90] width 87 height 18
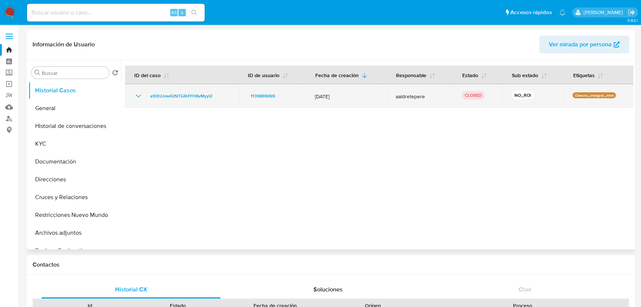
drag, startPoint x: 137, startPoint y: 97, endPoint x: 219, endPoint y: 107, distance: 82.5
click at [137, 96] on icon "Mostrar/Ocultar" at bounding box center [138, 95] width 9 height 9
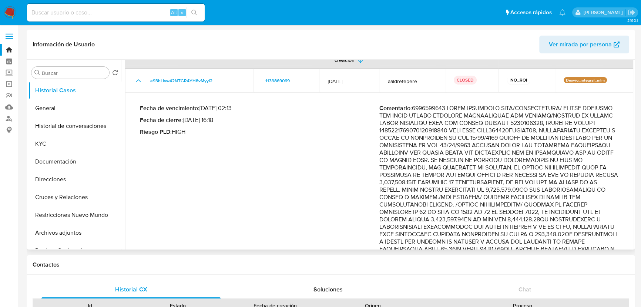
scroll to position [33, 0]
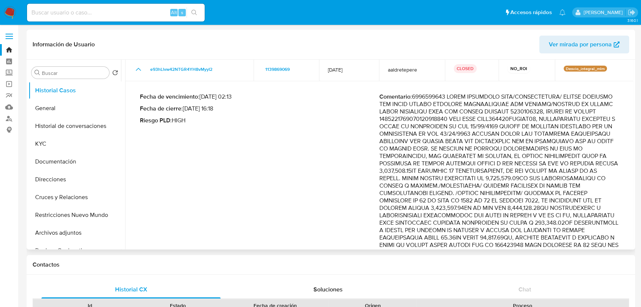
drag, startPoint x: 559, startPoint y: 132, endPoint x: 579, endPoint y: 177, distance: 49.1
click at [579, 177] on p "Comentario :" at bounding box center [500, 252] width 240 height 319
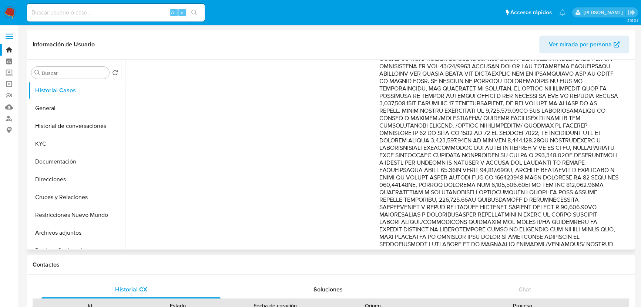
scroll to position [134, 0]
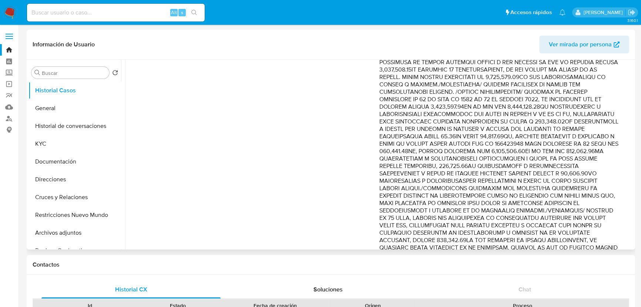
drag, startPoint x: 535, startPoint y: 93, endPoint x: 611, endPoint y: 114, distance: 79.0
click at [611, 114] on p "Comentario :" at bounding box center [500, 151] width 240 height 319
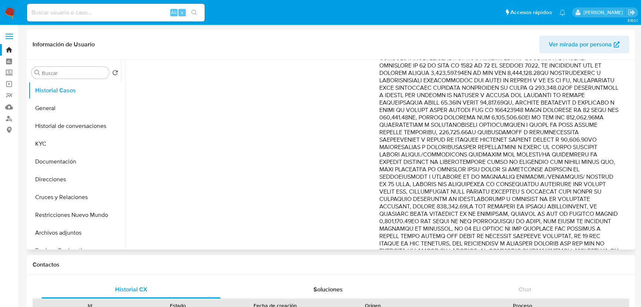
scroll to position [202, 0]
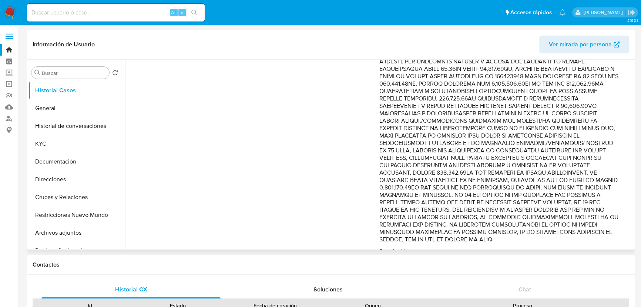
drag, startPoint x: 474, startPoint y: 73, endPoint x: 556, endPoint y: 100, distance: 86.0
click at [556, 100] on p "Comentario :" at bounding box center [500, 83] width 240 height 319
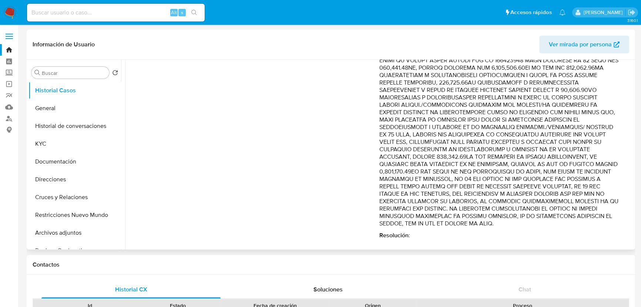
scroll to position [230, 0]
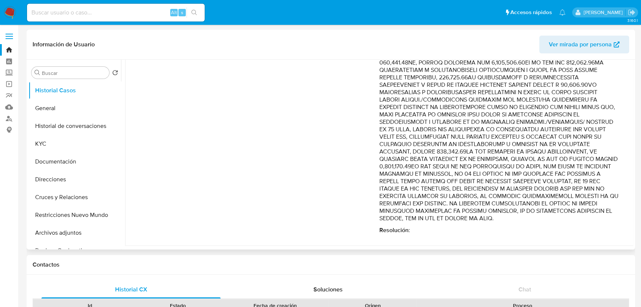
drag, startPoint x: 507, startPoint y: 109, endPoint x: 593, endPoint y: 163, distance: 101.0
click at [599, 150] on p "Comentario :" at bounding box center [500, 62] width 240 height 319
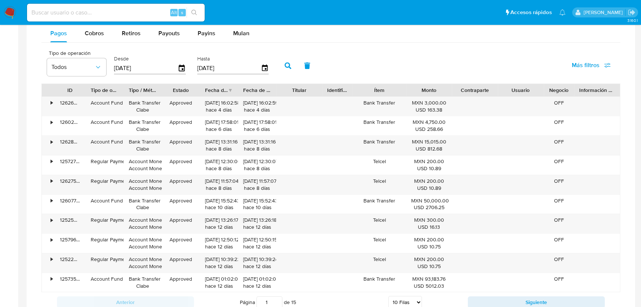
scroll to position [404, 0]
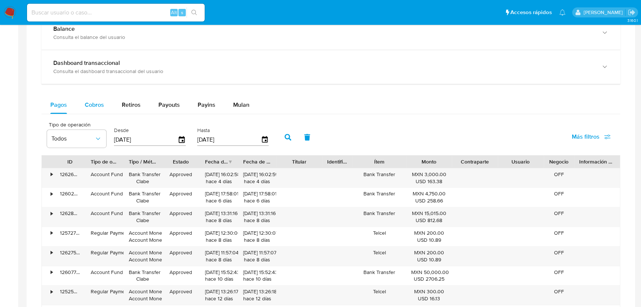
click at [96, 107] on span "Cobros" at bounding box center [94, 104] width 19 height 9
select select "10"
drag, startPoint x: 156, startPoint y: 137, endPoint x: 33, endPoint y: 128, distance: 122.6
click at [33, 128] on div "Transaccionalidad Consulta el resumen de los movimientos del usuario Informació…" at bounding box center [331, 186] width 597 height 407
type input "0_/__/____"
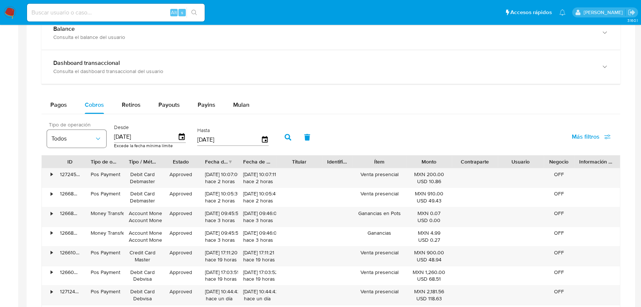
drag, startPoint x: 149, startPoint y: 140, endPoint x: 90, endPoint y: 134, distance: 59.1
click at [90, 134] on div "Tipo de operación Todos Desde [DATE] Excede la fecha mínima límite Hasta [DATE]" at bounding box center [159, 136] width 233 height 30
type input "0_/__/____"
type input "[DATE]"
click at [289, 134] on icon "button" at bounding box center [288, 137] width 7 height 7
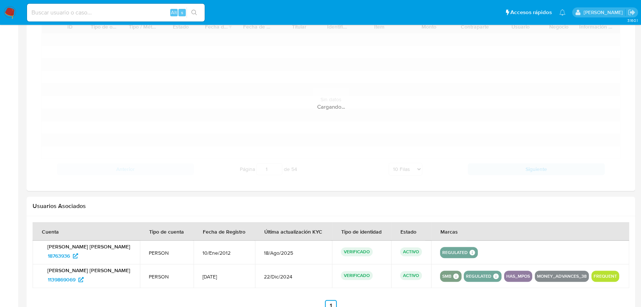
scroll to position [471, 0]
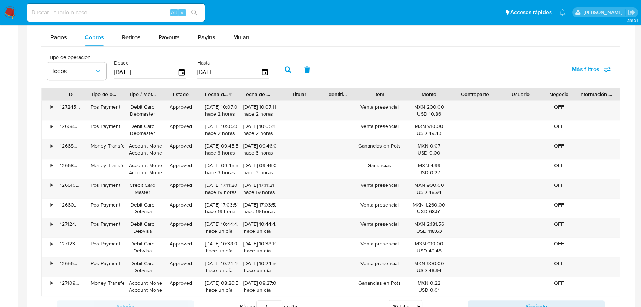
click at [222, 92] on div "Fecha de creación" at bounding box center [216, 93] width 23 height 7
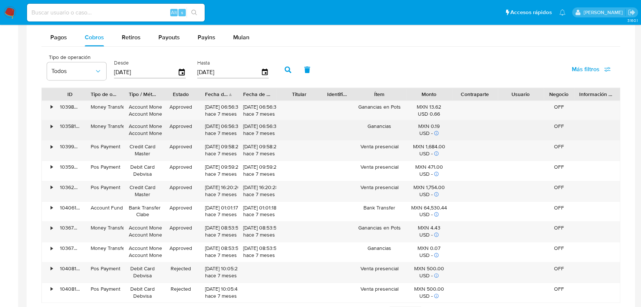
scroll to position [505, 0]
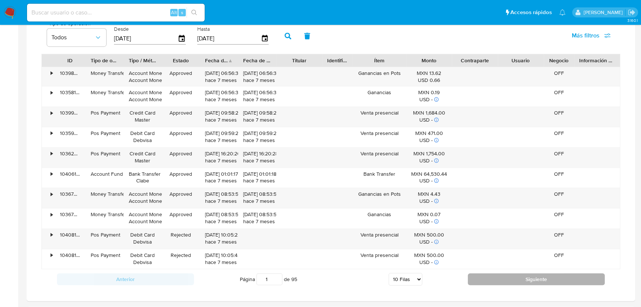
click at [494, 274] on button "Siguiente" at bounding box center [536, 279] width 137 height 12
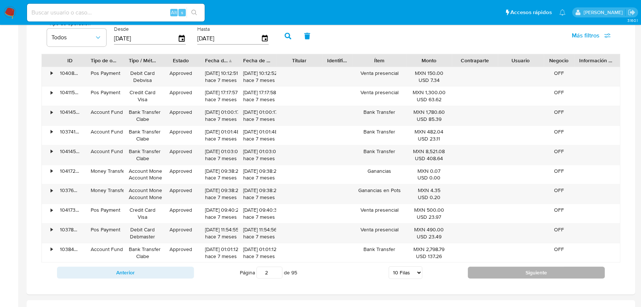
click at [491, 266] on button "Siguiente" at bounding box center [536, 272] width 137 height 12
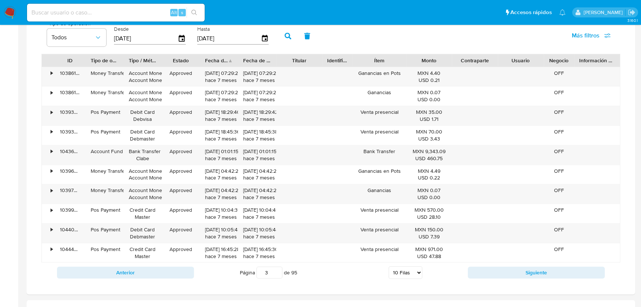
click at [490, 267] on button "Siguiente" at bounding box center [536, 272] width 137 height 12
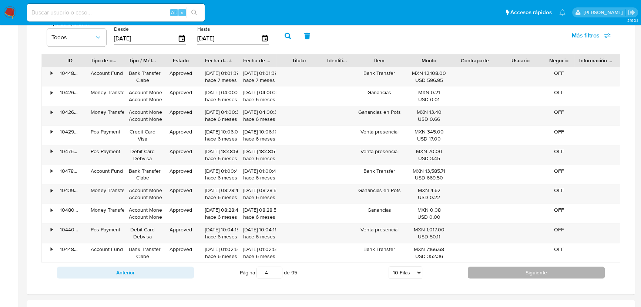
click at [490, 267] on button "Siguiente" at bounding box center [536, 272] width 137 height 12
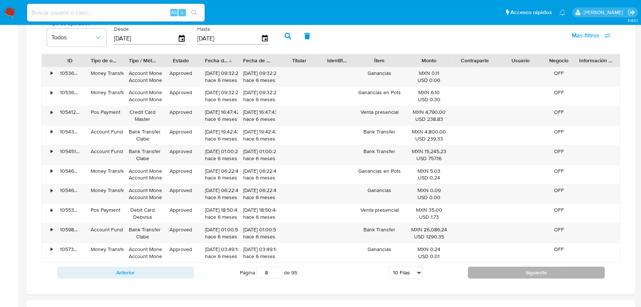
click at [490, 267] on button "Siguiente" at bounding box center [536, 272] width 137 height 12
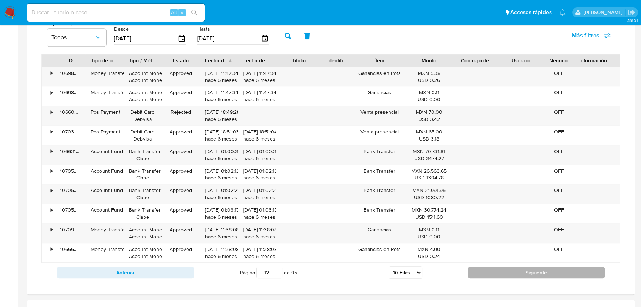
click at [490, 267] on button "Siguiente" at bounding box center [536, 272] width 137 height 12
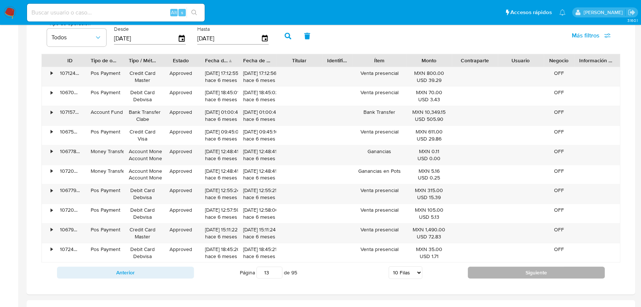
click at [490, 267] on button "Siguiente" at bounding box center [536, 272] width 137 height 12
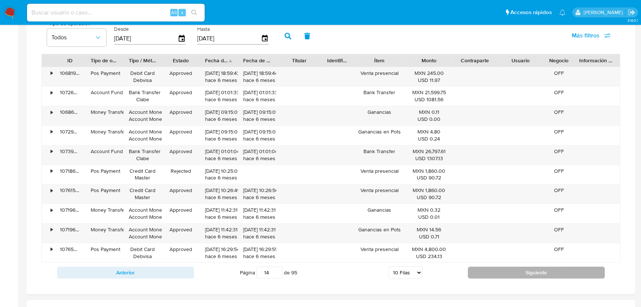
click at [489, 269] on button "Siguiente" at bounding box center [536, 272] width 137 height 12
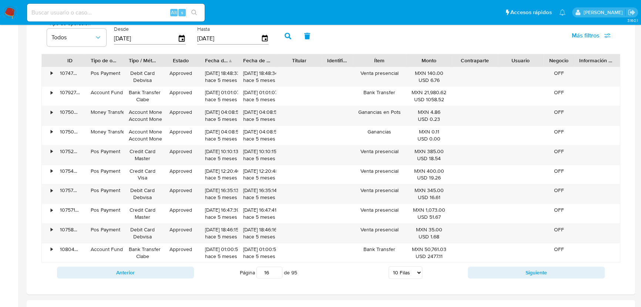
click at [489, 270] on button "Siguiente" at bounding box center [536, 272] width 137 height 12
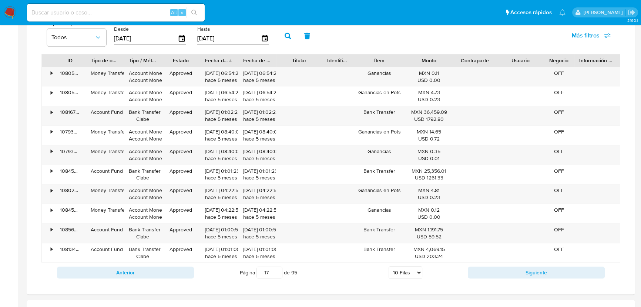
click at [489, 270] on button "Siguiente" at bounding box center [536, 272] width 137 height 12
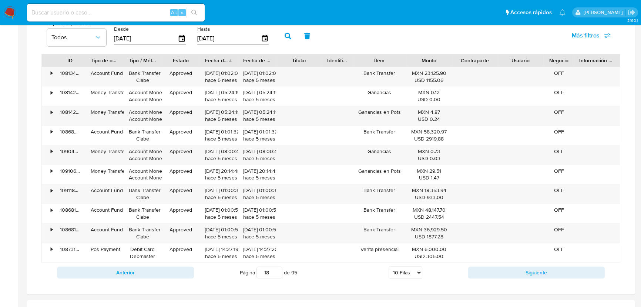
click at [489, 270] on button "Siguiente" at bounding box center [536, 272] width 137 height 12
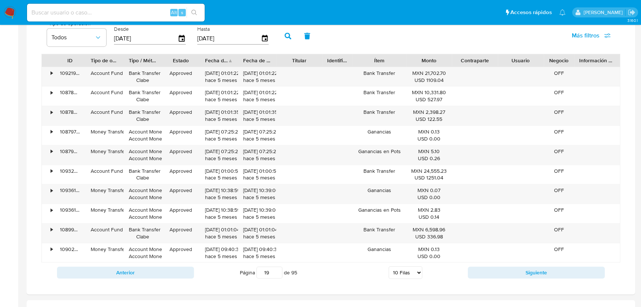
click at [489, 270] on button "Siguiente" at bounding box center [536, 272] width 137 height 12
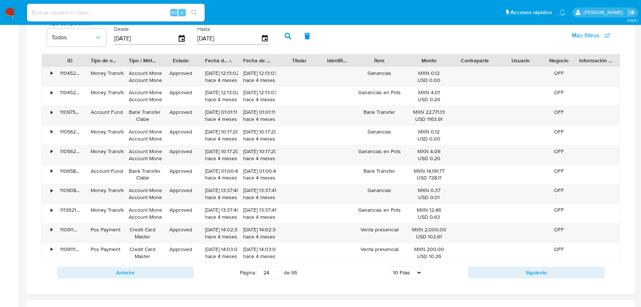
click at [489, 270] on button "Siguiente" at bounding box center [536, 272] width 137 height 12
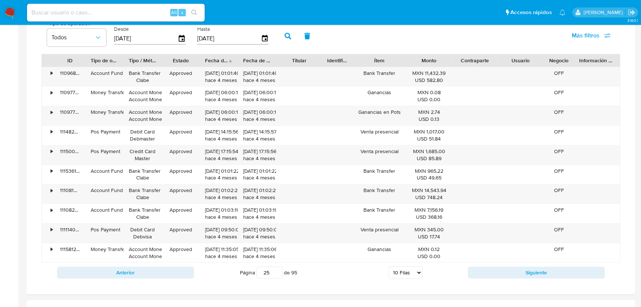
click at [489, 270] on button "Siguiente" at bounding box center [536, 272] width 137 height 12
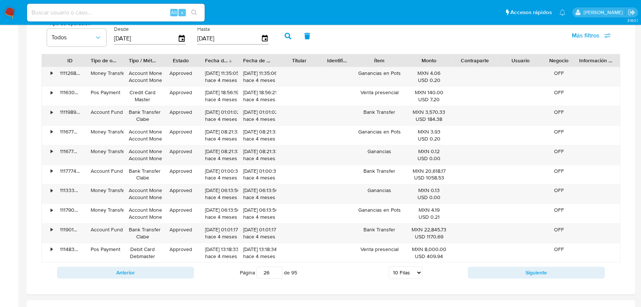
click at [489, 270] on button "Siguiente" at bounding box center [536, 272] width 137 height 12
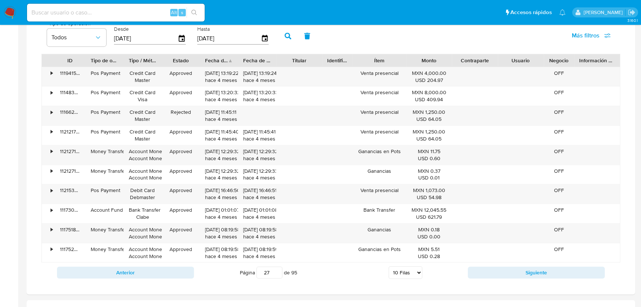
click at [489, 270] on button "Siguiente" at bounding box center [536, 272] width 137 height 12
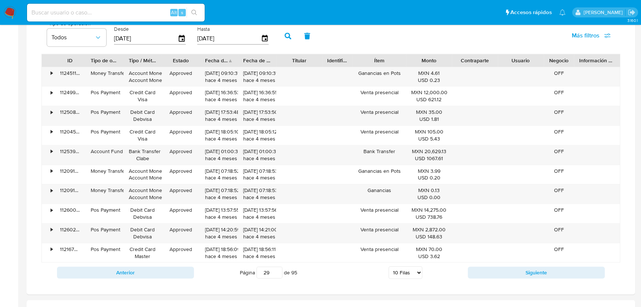
click at [489, 270] on button "Siguiente" at bounding box center [536, 272] width 137 height 12
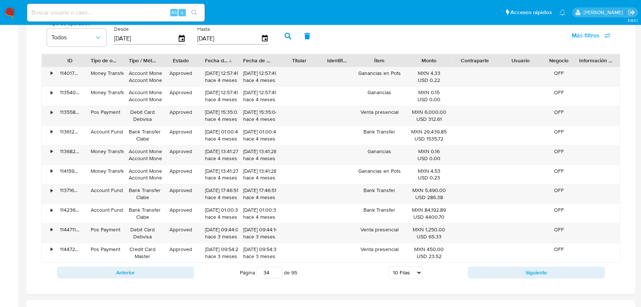
click at [489, 270] on button "Siguiente" at bounding box center [536, 272] width 137 height 12
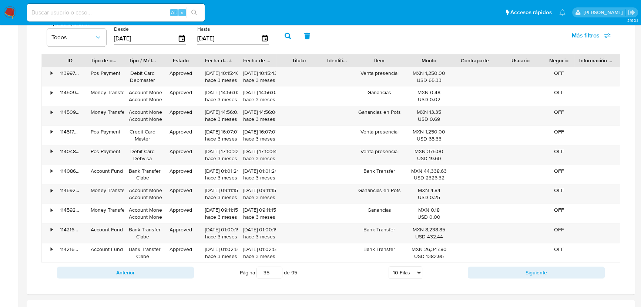
click at [489, 270] on button "Siguiente" at bounding box center [536, 272] width 137 height 12
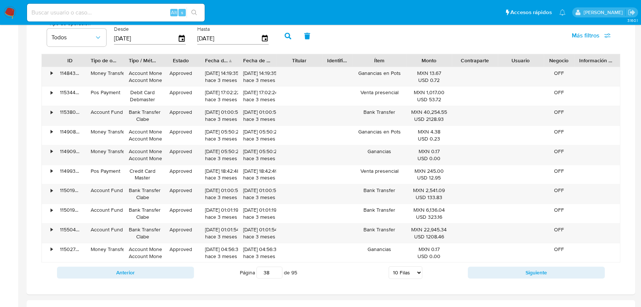
click at [489, 270] on button "Siguiente" at bounding box center [536, 272] width 137 height 12
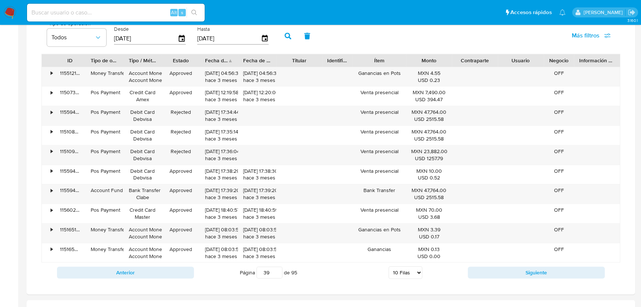
click at [489, 270] on button "Siguiente" at bounding box center [536, 272] width 137 height 12
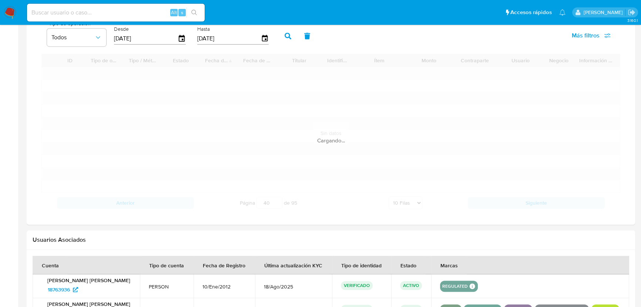
click at [489, 270] on th "Marcas" at bounding box center [530, 265] width 199 height 19
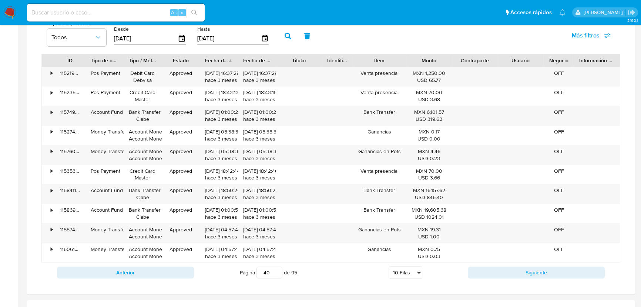
click at [489, 270] on button "Siguiente" at bounding box center [536, 272] width 137 height 12
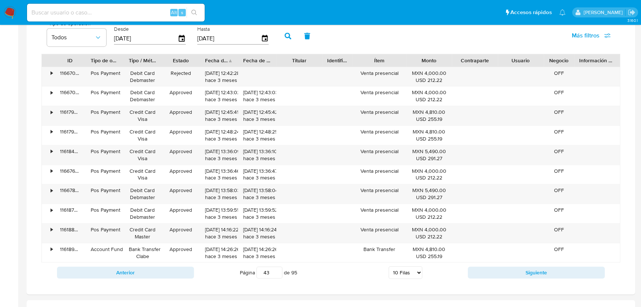
click at [489, 270] on button "Siguiente" at bounding box center [536, 272] width 137 height 12
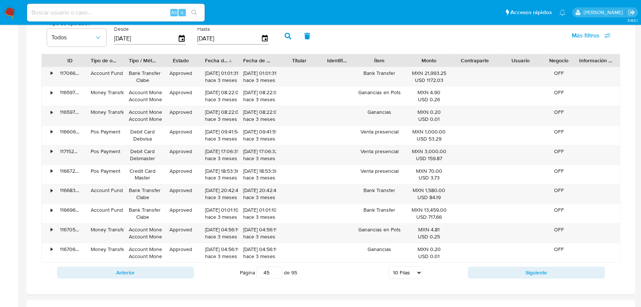
click at [489, 270] on button "Siguiente" at bounding box center [536, 272] width 137 height 12
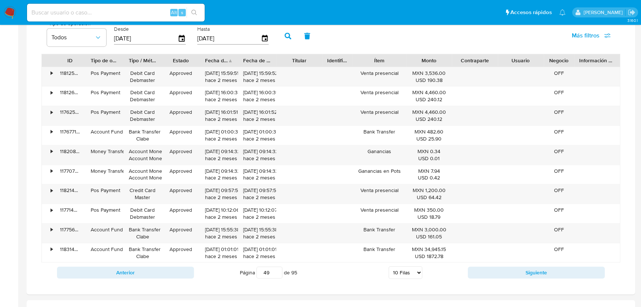
click at [489, 270] on button "Siguiente" at bounding box center [536, 272] width 137 height 12
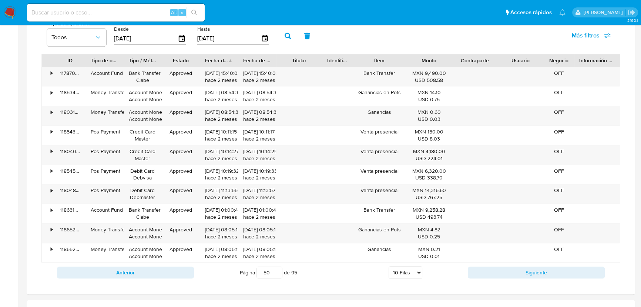
click at [489, 270] on button "Siguiente" at bounding box center [536, 272] width 137 height 12
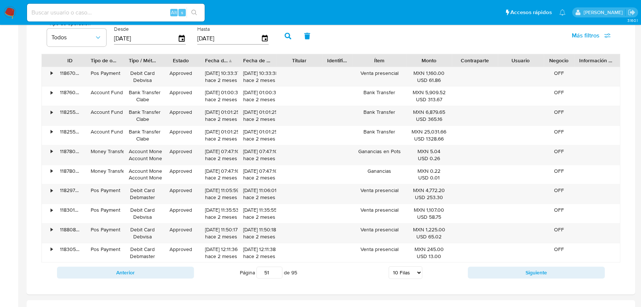
click at [489, 270] on button "Siguiente" at bounding box center [536, 272] width 137 height 12
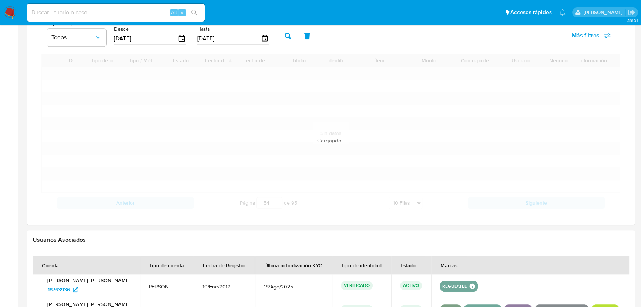
click at [489, 270] on th "Marcas" at bounding box center [530, 265] width 199 height 19
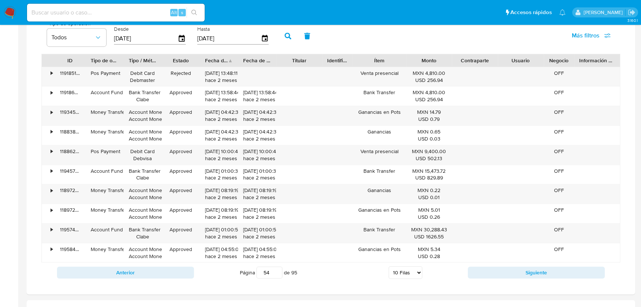
click at [489, 270] on button "Siguiente" at bounding box center [536, 272] width 137 height 12
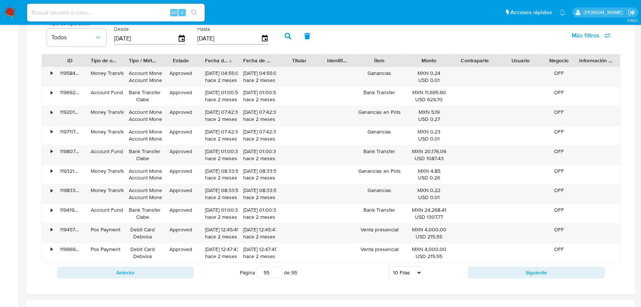
click at [489, 270] on button "Siguiente" at bounding box center [536, 272] width 137 height 12
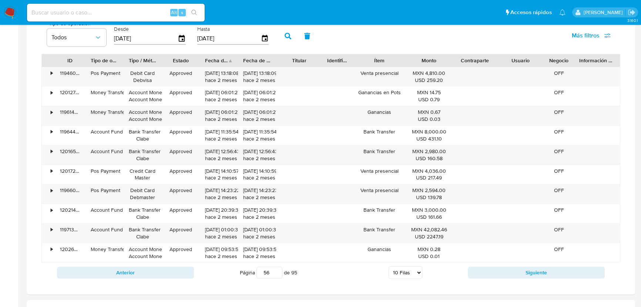
click at [489, 270] on button "Siguiente" at bounding box center [536, 272] width 137 height 12
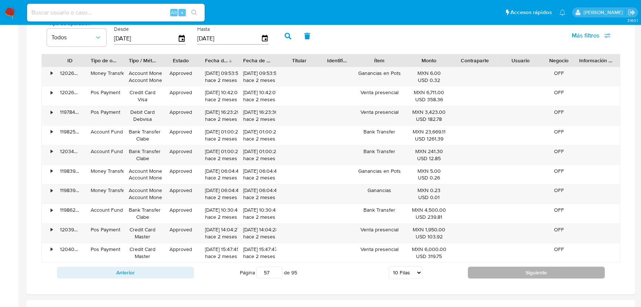
click at [481, 269] on button "Siguiente" at bounding box center [536, 272] width 137 height 12
click at [481, 270] on button "Siguiente" at bounding box center [536, 272] width 137 height 12
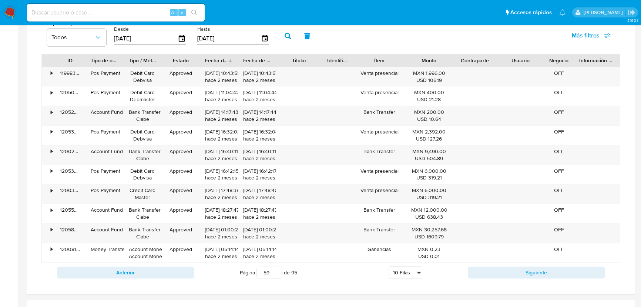
click at [479, 270] on button "Siguiente" at bounding box center [536, 272] width 137 height 12
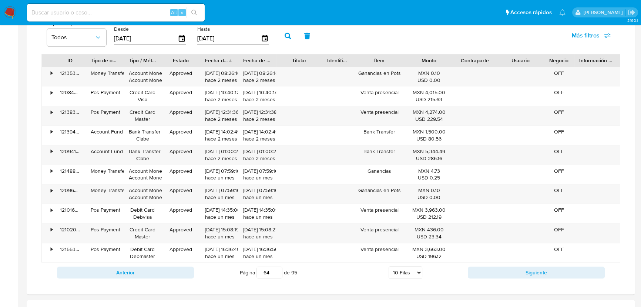
click at [479, 270] on button "Siguiente" at bounding box center [536, 272] width 137 height 12
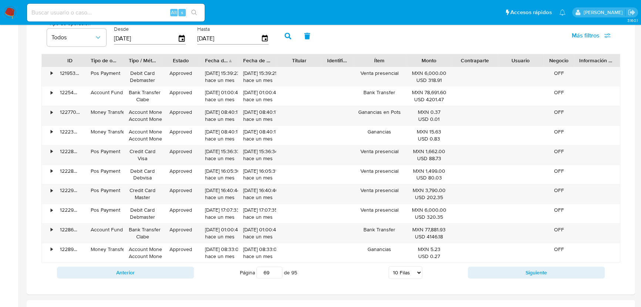
click at [479, 270] on button "Siguiente" at bounding box center [536, 272] width 137 height 12
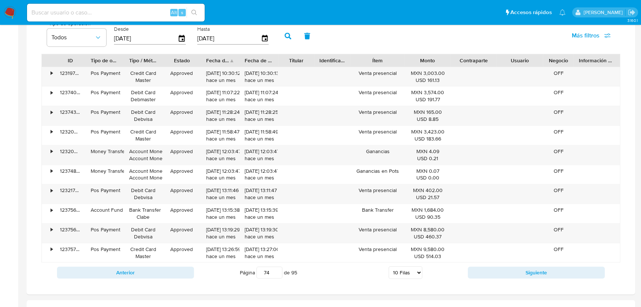
click at [312, 92] on div "ID Tipo de operación Tipo / Método Estado Fecha de creación Fecha de aprobación…" at bounding box center [330, 158] width 579 height 209
click at [515, 276] on button "Siguiente" at bounding box center [536, 272] width 137 height 12
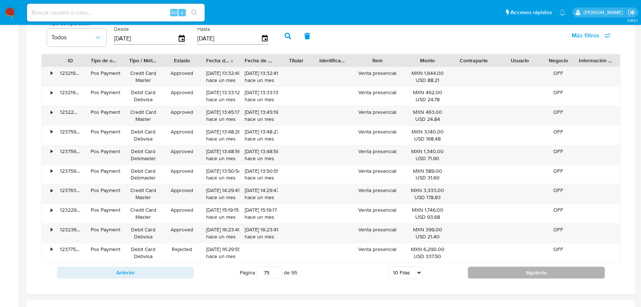
click at [515, 276] on button "Siguiente" at bounding box center [536, 272] width 137 height 12
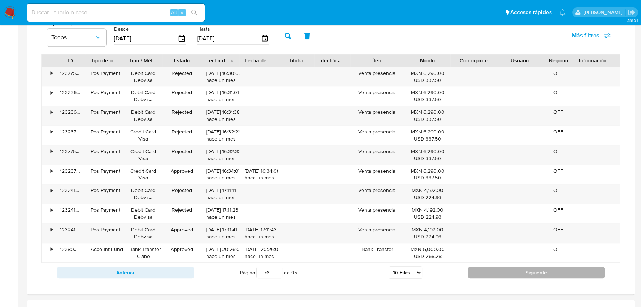
click at [515, 276] on button "Siguiente" at bounding box center [536, 272] width 137 height 12
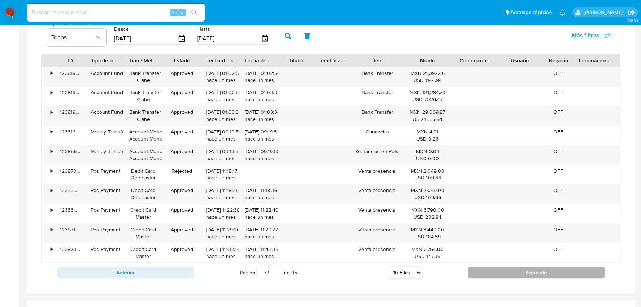
click at [515, 276] on button "Siguiente" at bounding box center [536, 272] width 137 height 12
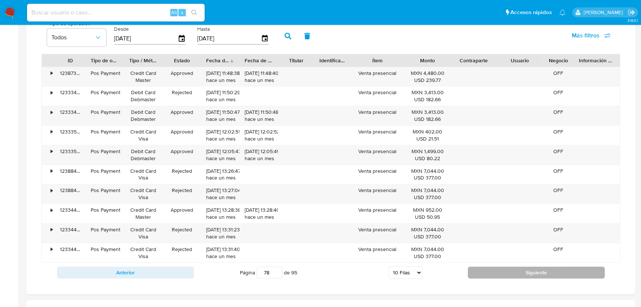
click at [515, 276] on button "Siguiente" at bounding box center [536, 272] width 137 height 12
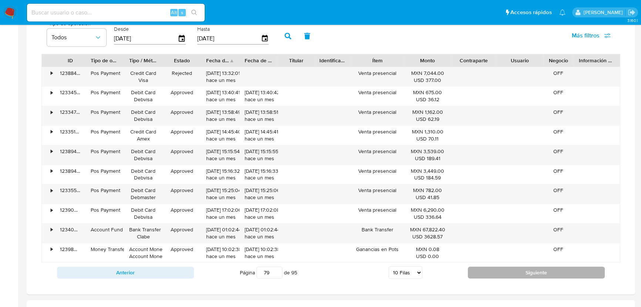
click at [515, 276] on button "Siguiente" at bounding box center [536, 272] width 137 height 12
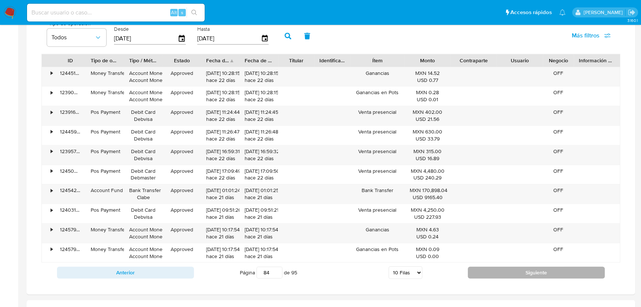
click at [515, 276] on button "Siguiente" at bounding box center [536, 272] width 137 height 12
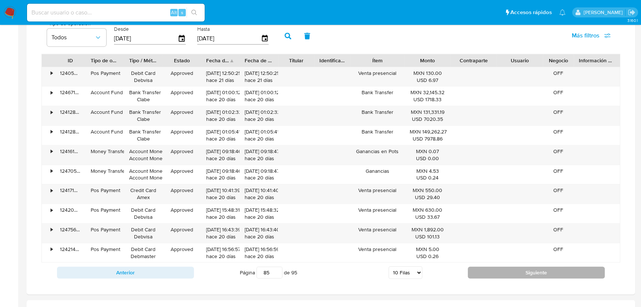
click at [515, 276] on button "Siguiente" at bounding box center [536, 272] width 137 height 12
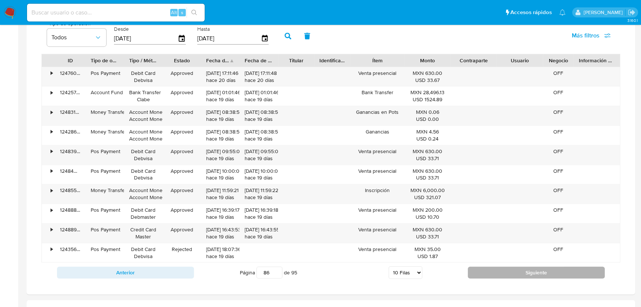
click at [515, 276] on button "Siguiente" at bounding box center [536, 272] width 137 height 12
type input "88"
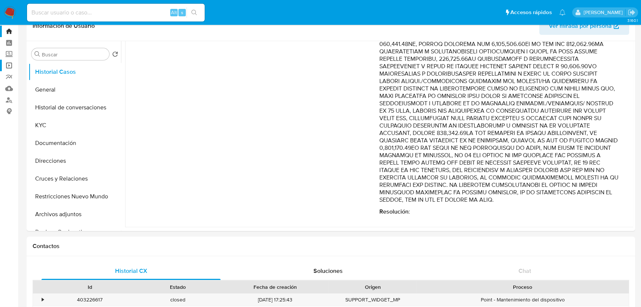
scroll to position [0, 0]
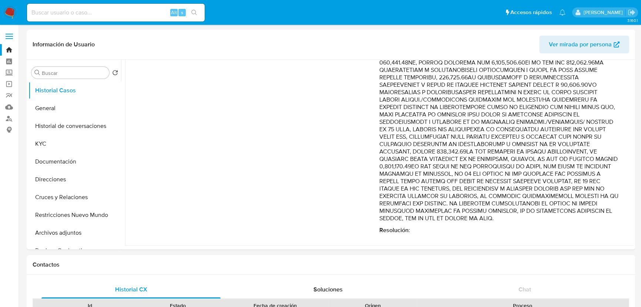
click at [0, 6] on nav "Pausado Ver notificaciones Alt s Accesos rápidos Presiona las siguientes teclas…" at bounding box center [320, 12] width 641 height 25
click at [11, 14] on img at bounding box center [10, 12] width 13 height 13
